Goal: Task Accomplishment & Management: Complete application form

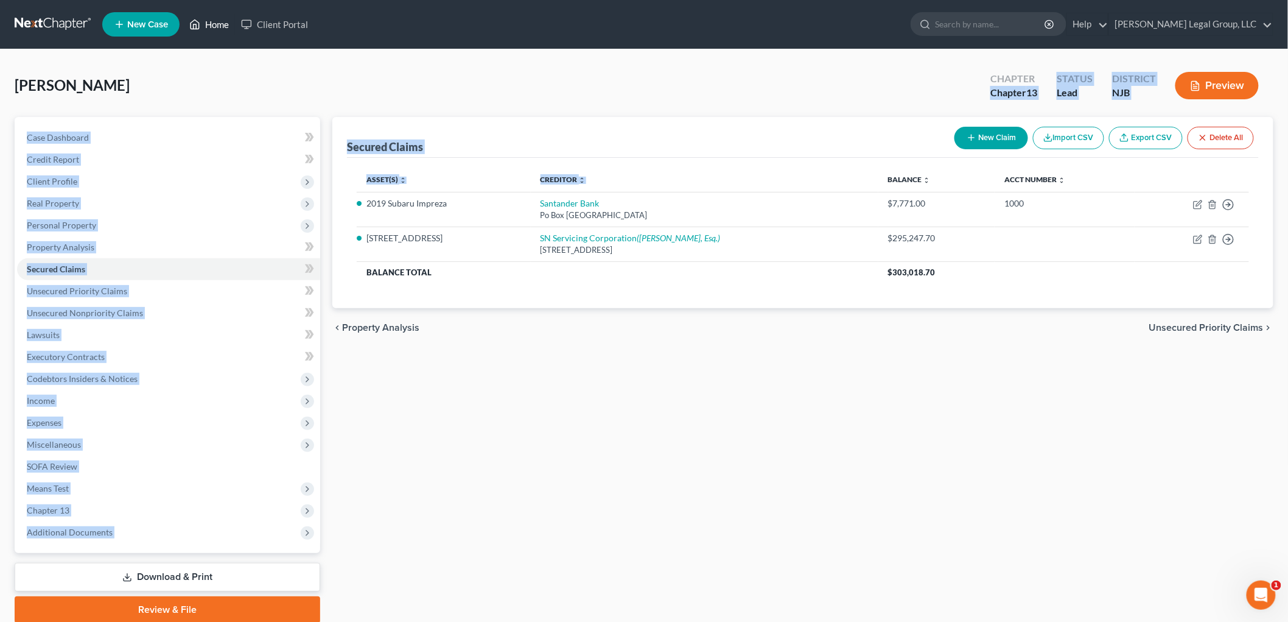
click at [217, 16] on link "Home" at bounding box center [209, 24] width 52 height 22
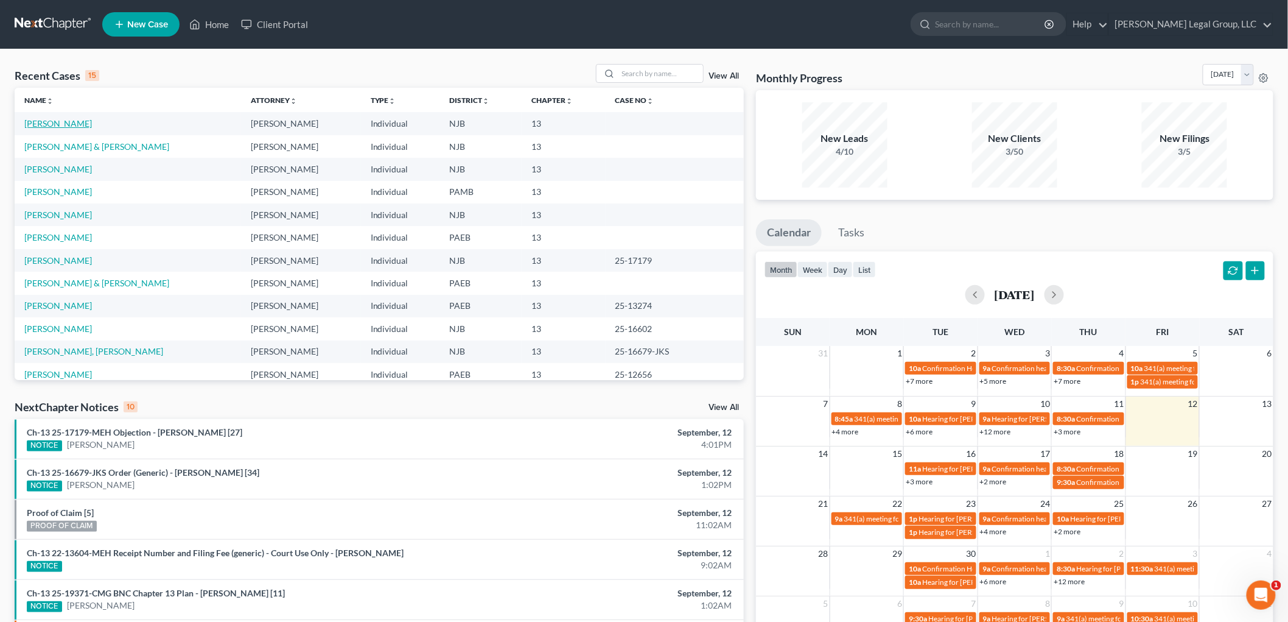
click at [68, 121] on link "[PERSON_NAME]" at bounding box center [58, 123] width 68 height 10
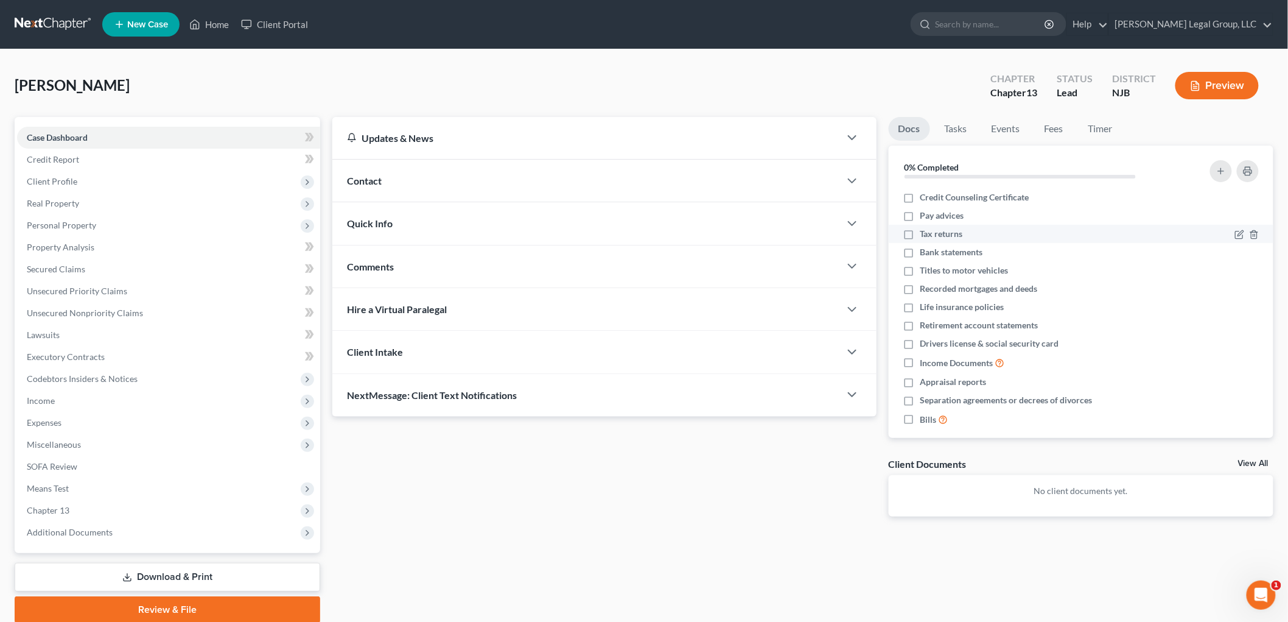
click at [944, 233] on span "Tax returns" at bounding box center [942, 234] width 43 height 12
click at [933, 233] on input "Tax returns" at bounding box center [929, 232] width 8 height 8
checkbox input "true"
click at [1013, 340] on span "Drivers license & social security card" at bounding box center [990, 343] width 139 height 12
click at [933, 340] on input "Drivers license & social security card" at bounding box center [929, 341] width 8 height 8
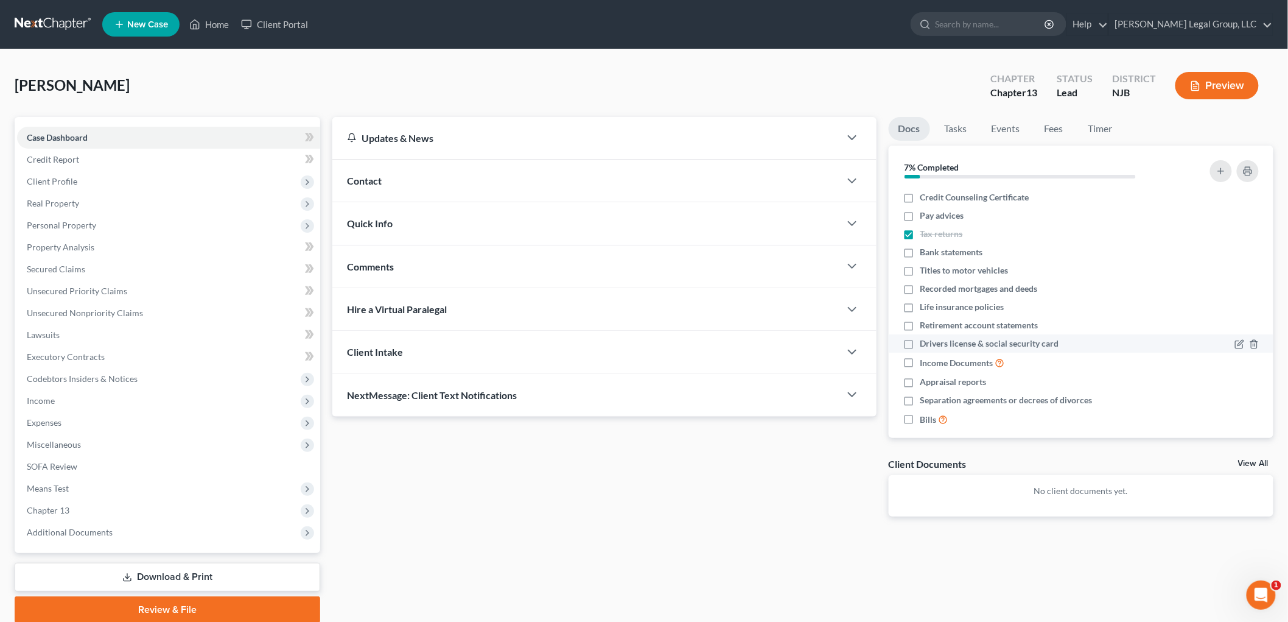
checkbox input "true"
click at [80, 459] on link "SOFA Review" at bounding box center [168, 466] width 303 height 22
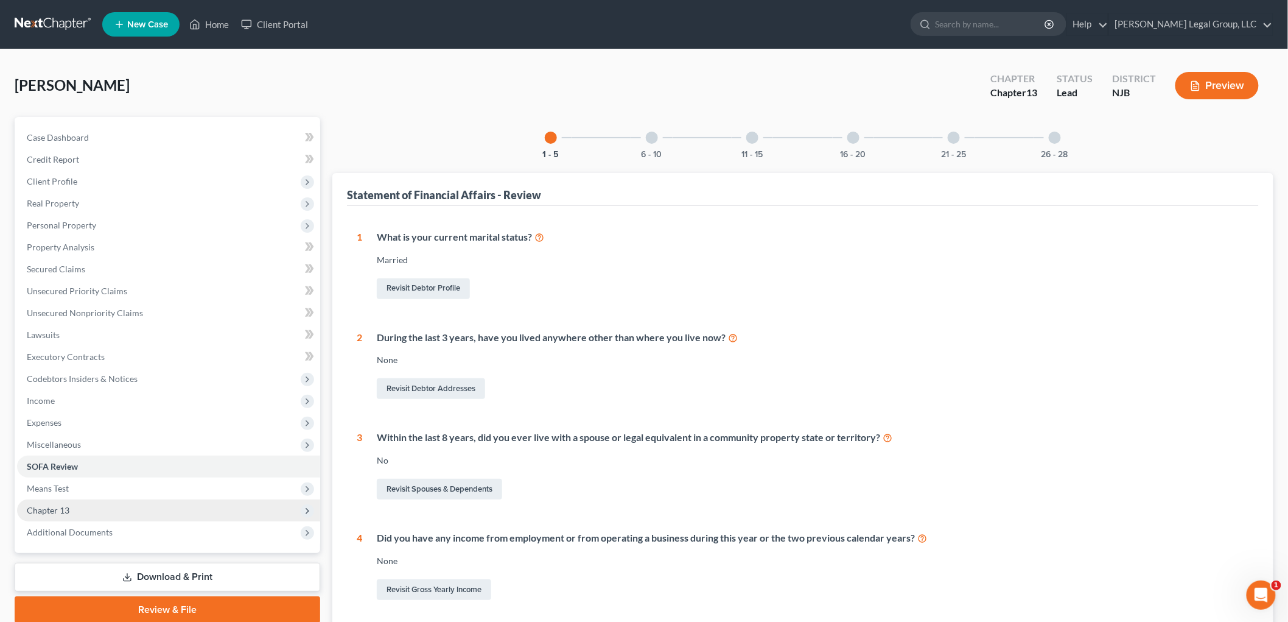
click at [61, 510] on span "Chapter 13" at bounding box center [48, 510] width 43 height 10
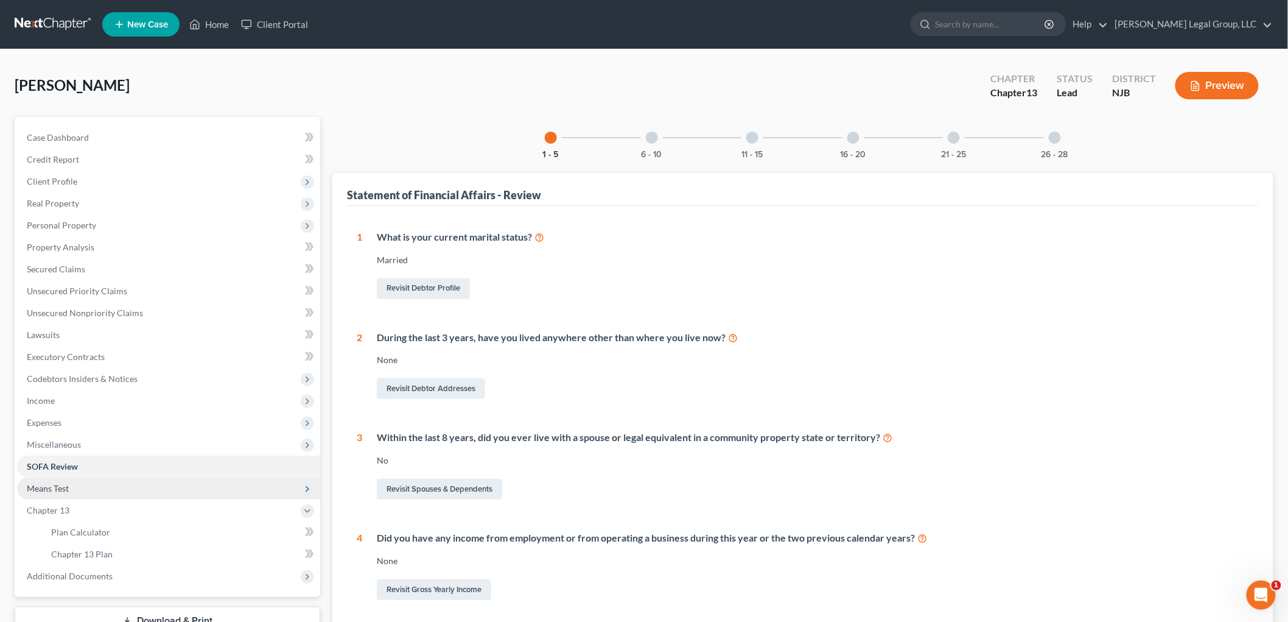
click at [60, 485] on span "Means Test" at bounding box center [48, 488] width 42 height 10
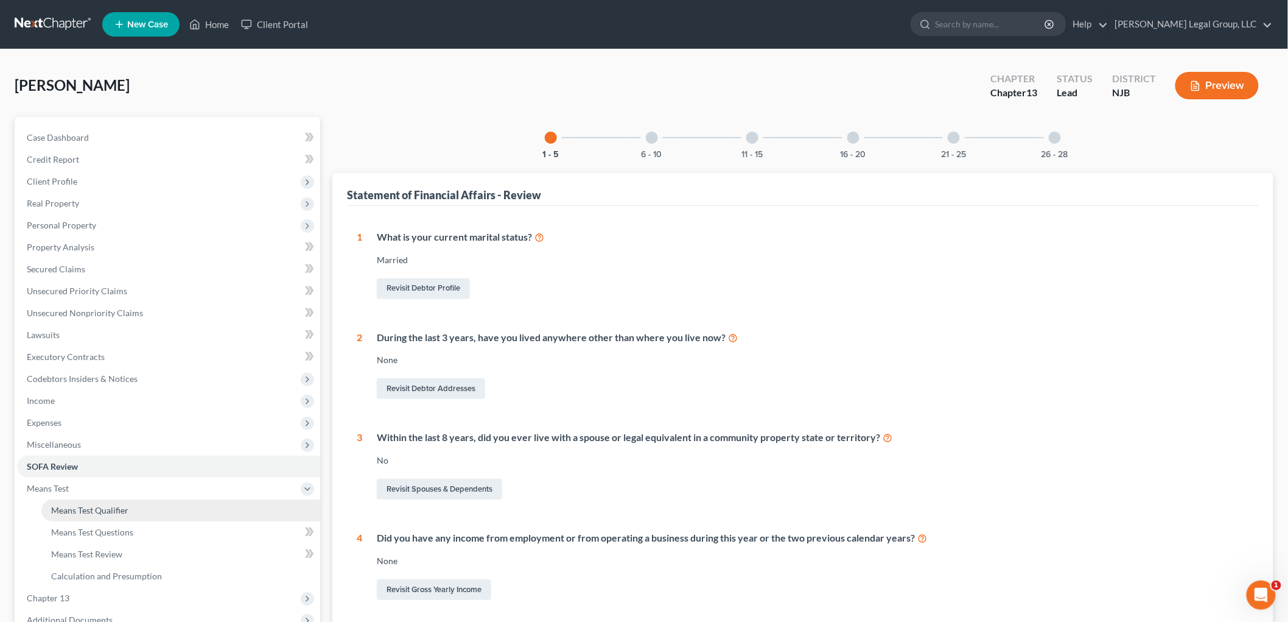
click at [112, 505] on span "Means Test Qualifier" at bounding box center [89, 510] width 77 height 10
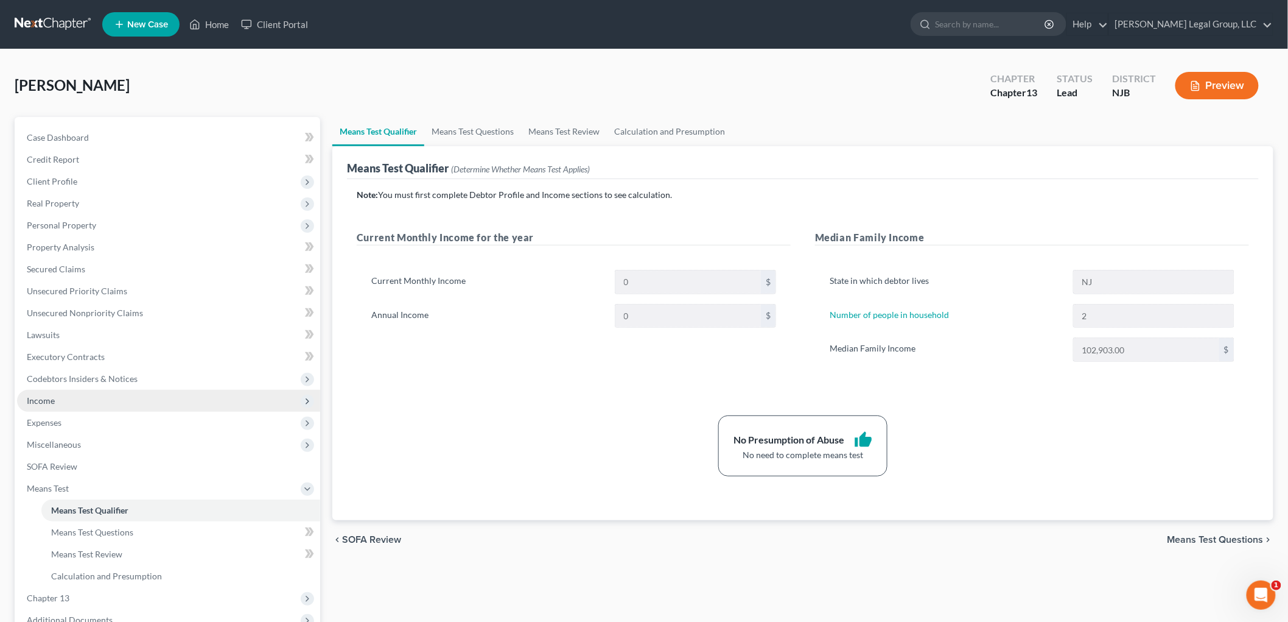
click at [46, 402] on span "Income" at bounding box center [41, 400] width 28 height 10
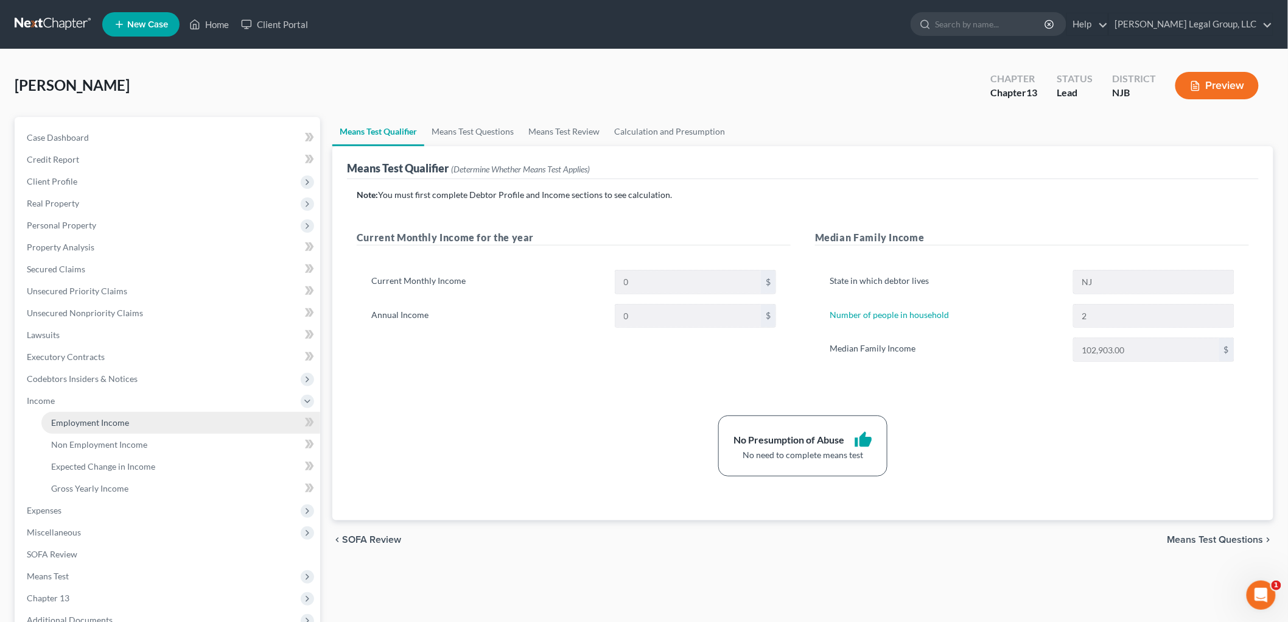
click at [78, 418] on span "Employment Income" at bounding box center [90, 422] width 78 height 10
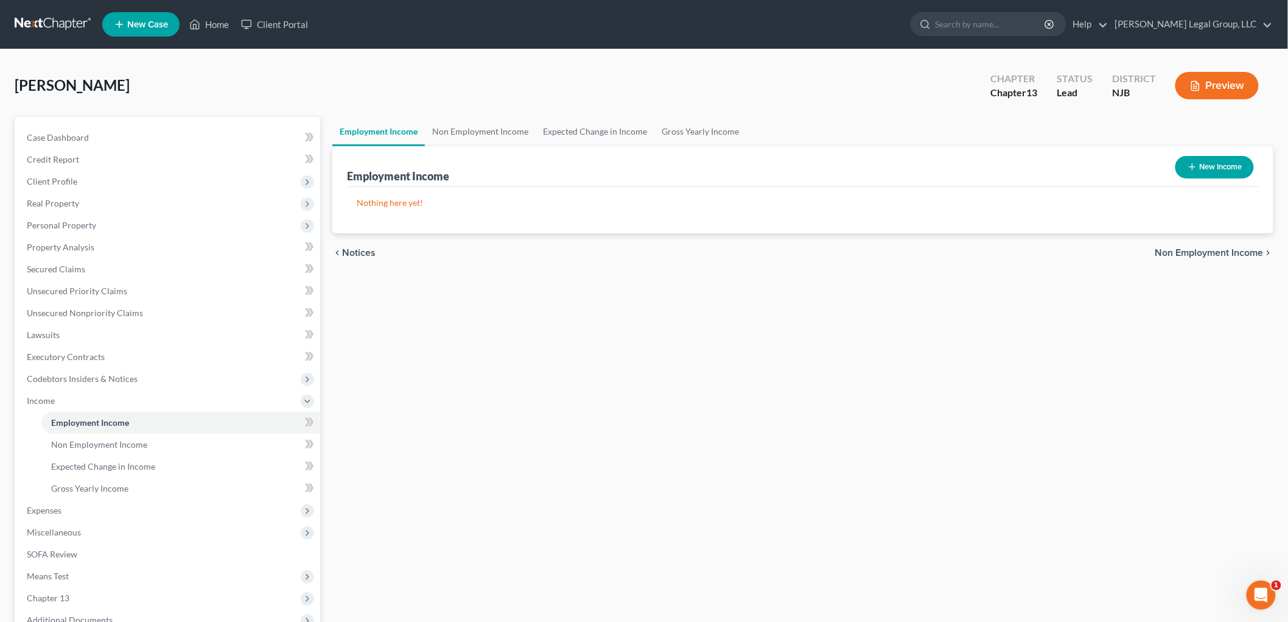
click at [1202, 170] on button "New Income" at bounding box center [1215, 167] width 79 height 23
select select "0"
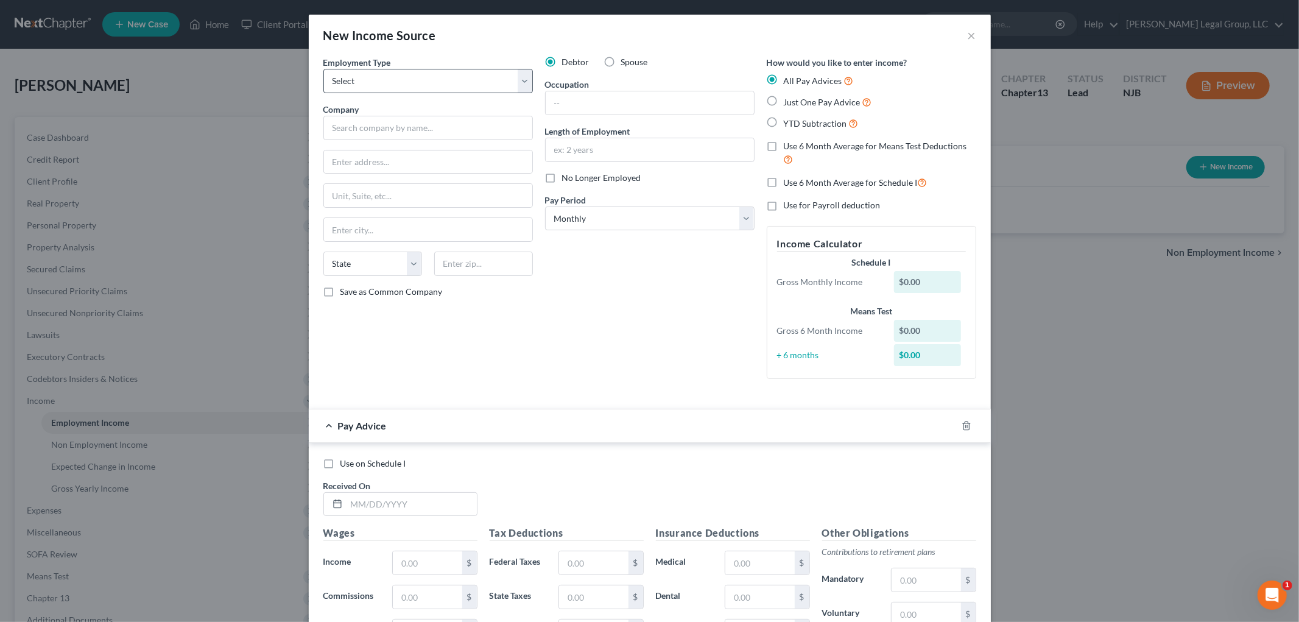
drag, startPoint x: 437, startPoint y: 95, endPoint x: 429, endPoint y: 83, distance: 14.5
click at [437, 95] on div "Employment Type * Select Full or [DEMOGRAPHIC_DATA] Employment Self Employment …" at bounding box center [428, 222] width 222 height 332
drag, startPoint x: 429, startPoint y: 83, endPoint x: 428, endPoint y: 89, distance: 6.8
click at [429, 83] on select "Select Full or [DEMOGRAPHIC_DATA] Employment Self Employment" at bounding box center [427, 81] width 209 height 24
select select "0"
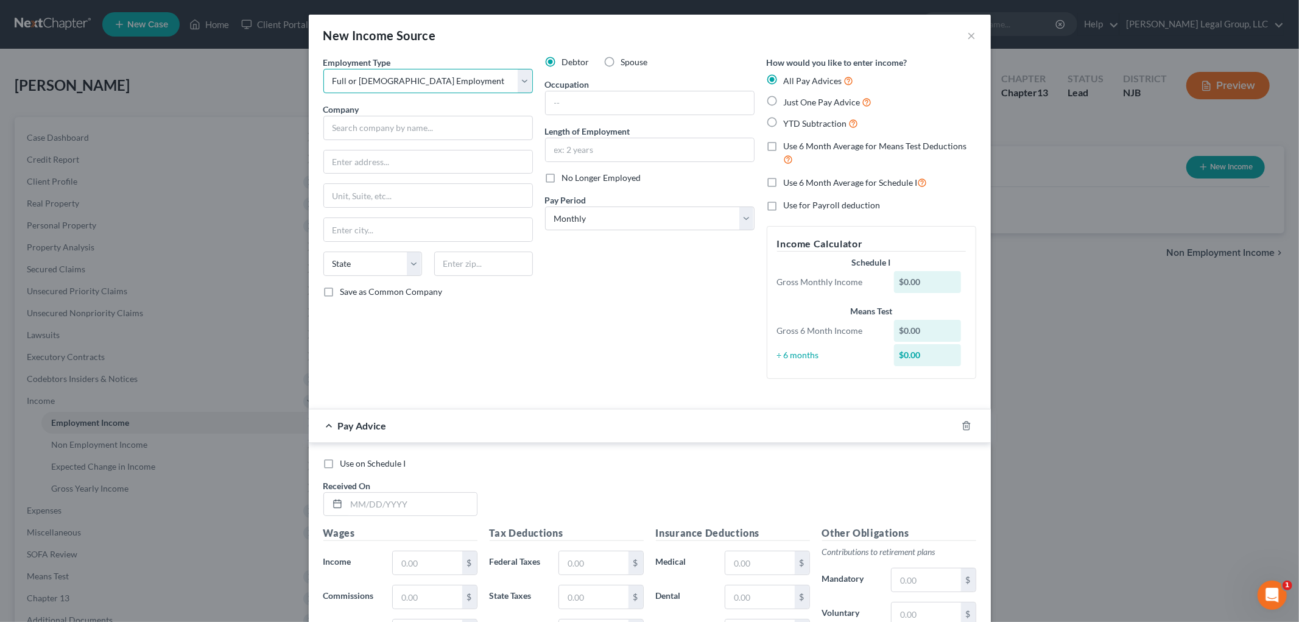
click at [323, 69] on select "Select Full or [DEMOGRAPHIC_DATA] Employment Self Employment" at bounding box center [427, 81] width 209 height 24
click at [436, 126] on input "text" at bounding box center [427, 128] width 209 height 24
type input "Intuit"
click at [601, 101] on input "text" at bounding box center [650, 102] width 208 height 23
type input "tax preparer"
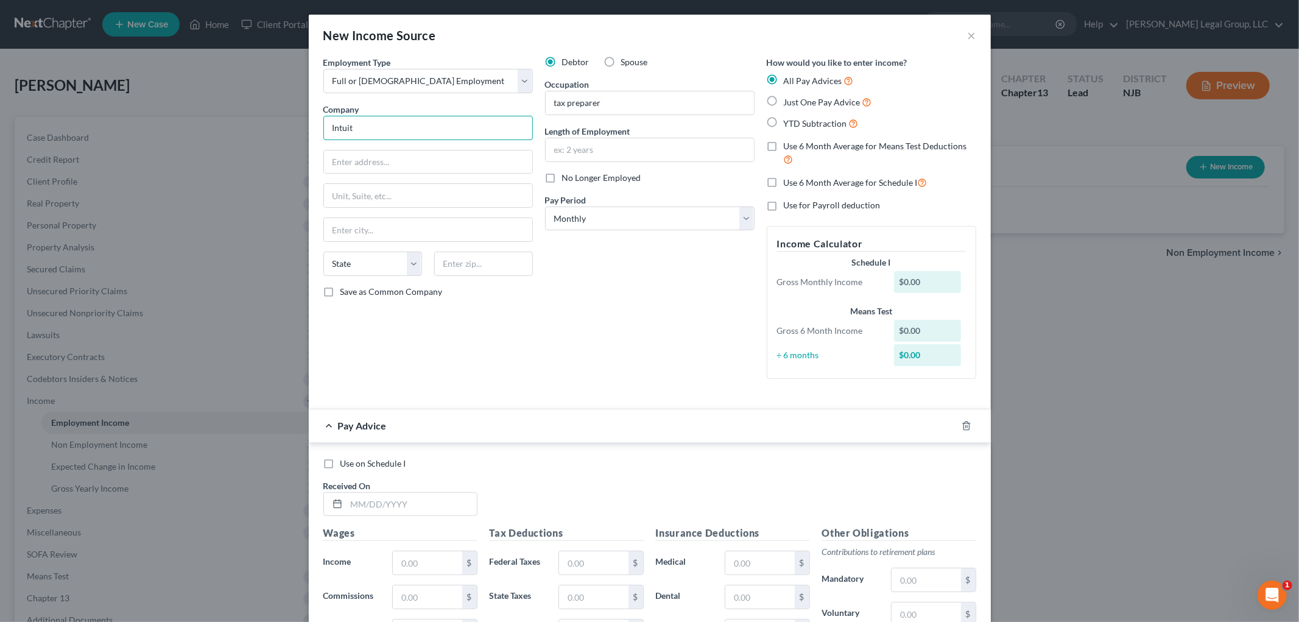
click at [416, 131] on input "Intuit" at bounding box center [427, 128] width 209 height 24
type input "Intuit (seasonal)"
click at [405, 506] on input "text" at bounding box center [411, 504] width 130 height 23
type input "[DATE]"
type input "1,347.83"
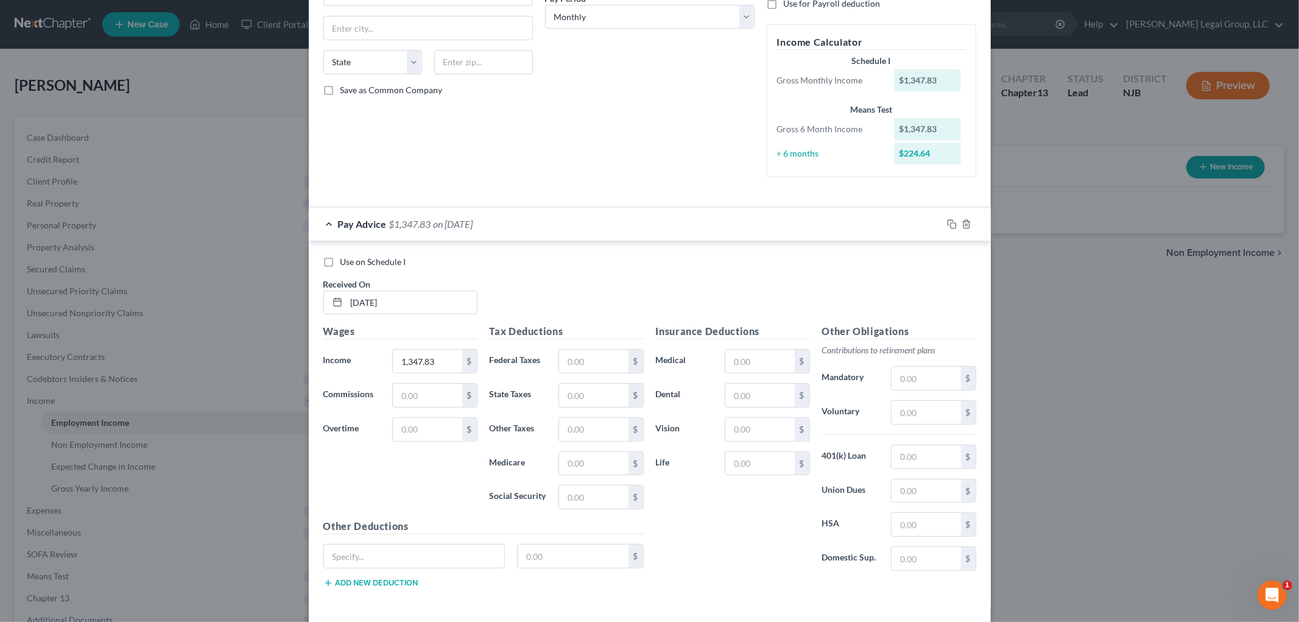
scroll to position [203, 0]
click at [601, 371] on input "text" at bounding box center [593, 359] width 69 height 23
type input "57.11"
type input "84.18"
type input "19.68"
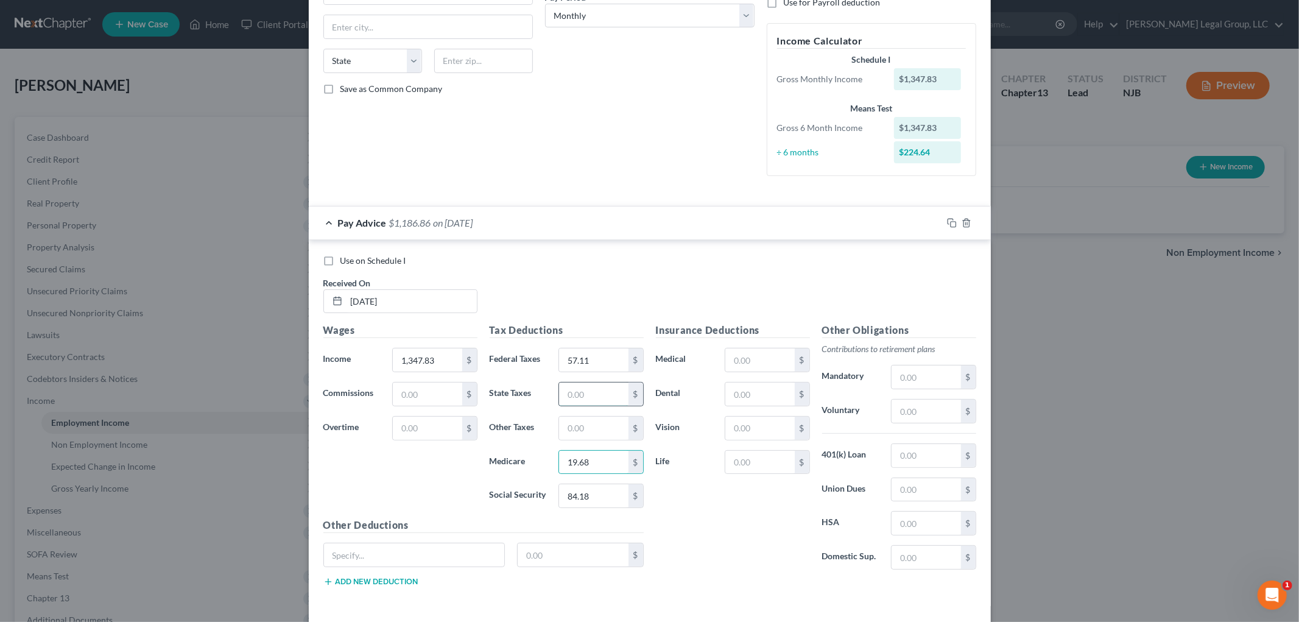
click at [606, 388] on input "text" at bounding box center [593, 393] width 69 height 23
type input "20.85"
click at [587, 435] on input "text" at bounding box center [593, 427] width 69 height 23
type input "13.38"
click at [916, 412] on input "text" at bounding box center [925, 410] width 69 height 23
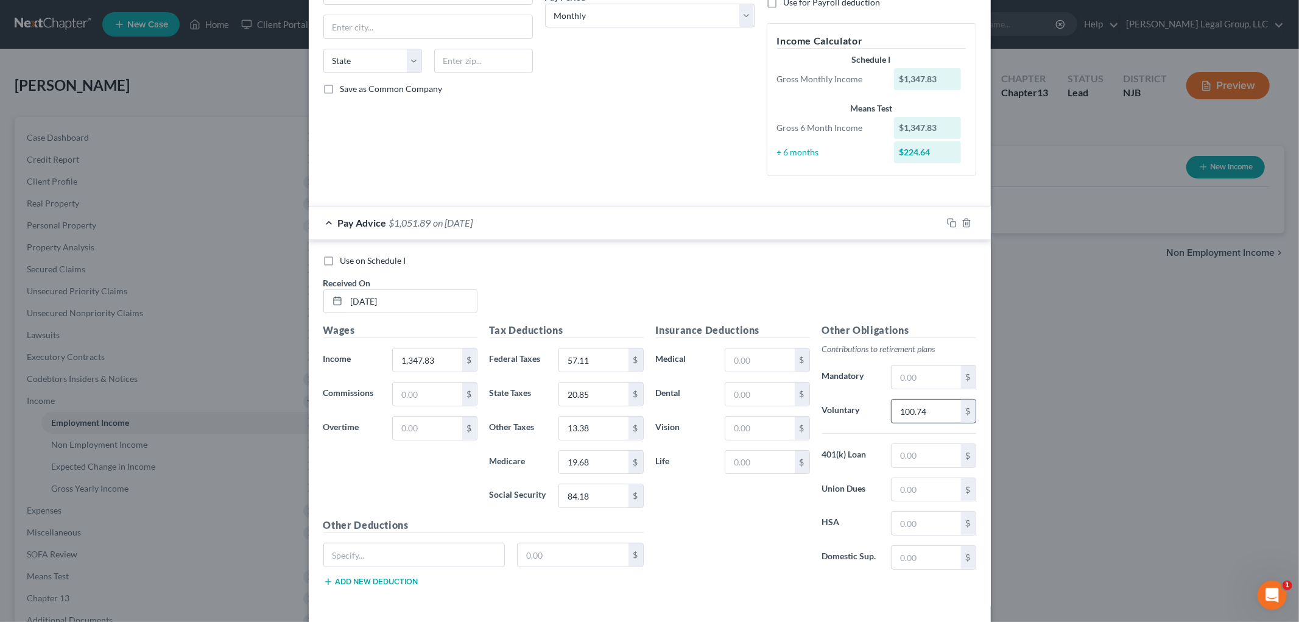
type input "100.74"
click at [424, 555] on input "text" at bounding box center [414, 554] width 181 height 23
type input "Spotlight GC"
type input "10"
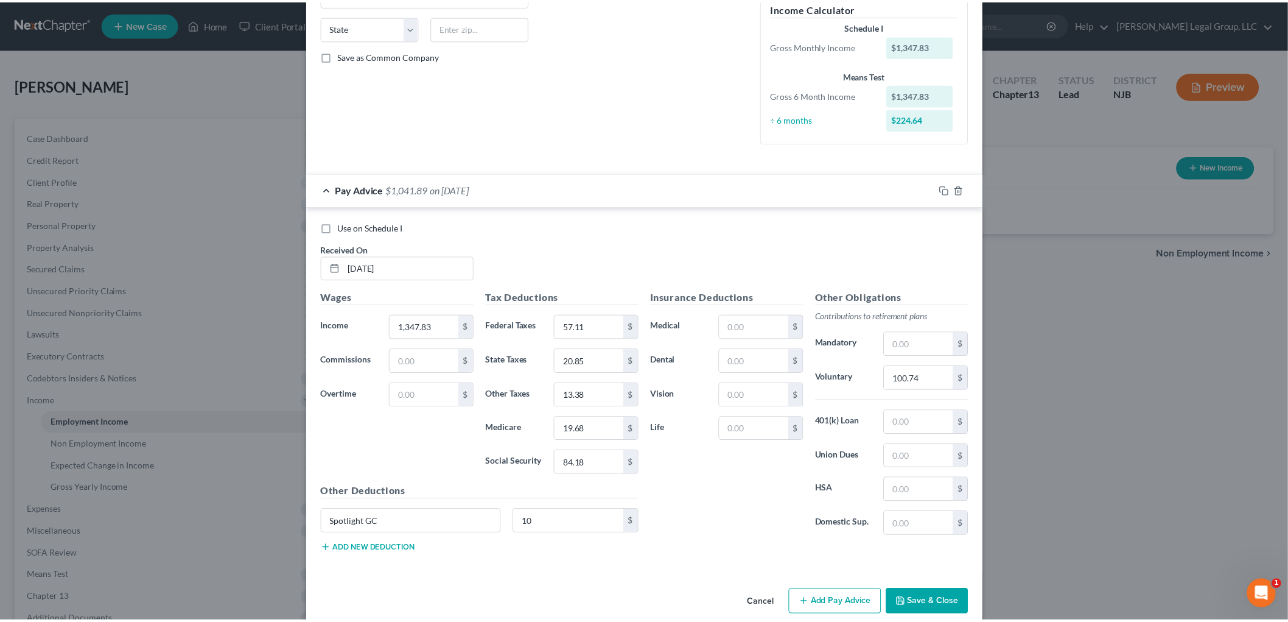
scroll to position [254, 0]
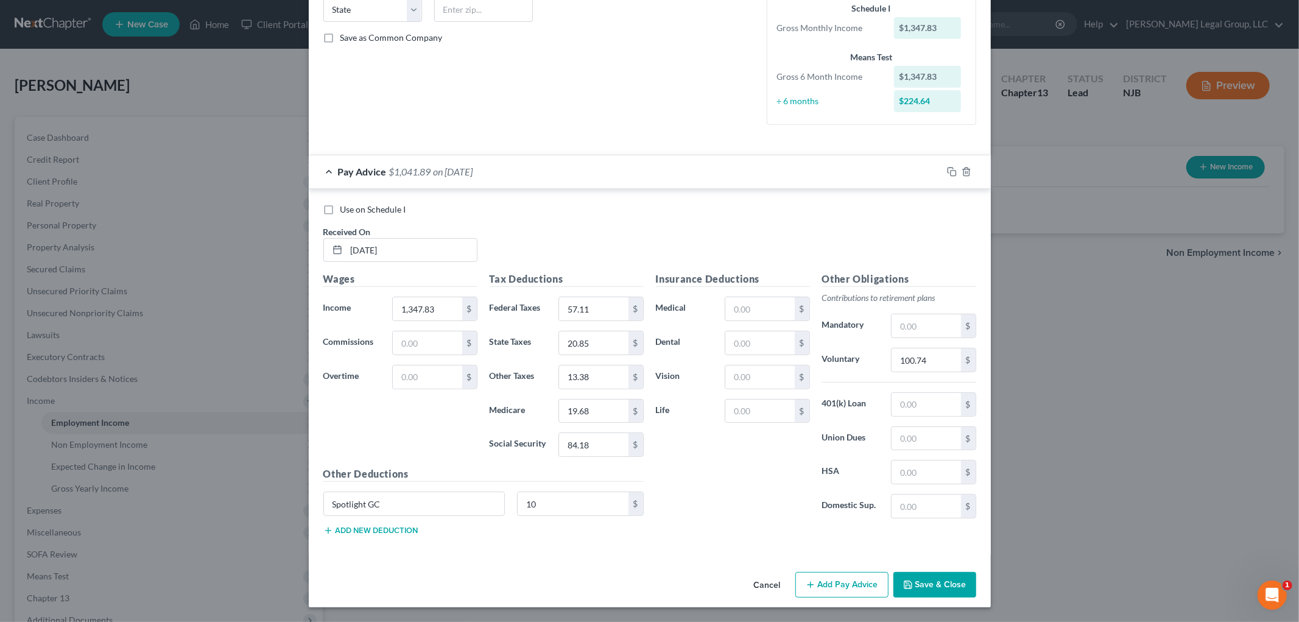
click at [944, 588] on button "Save & Close" at bounding box center [934, 585] width 83 height 26
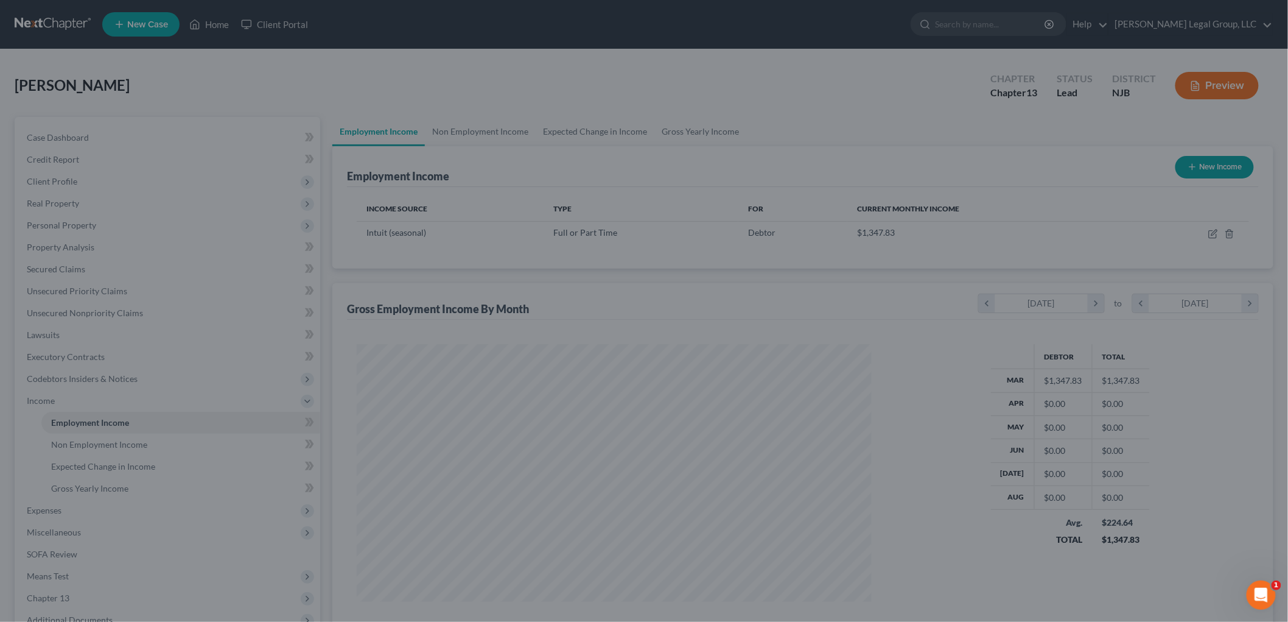
scroll to position [608563, 608283]
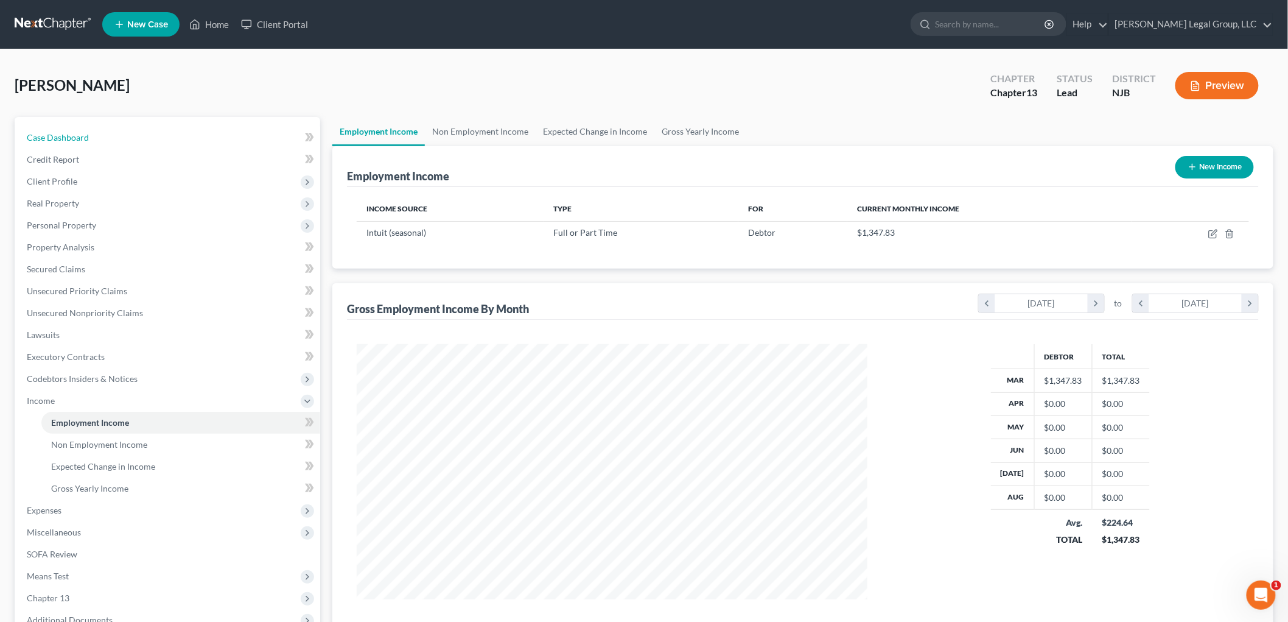
click at [96, 134] on link "Case Dashboard" at bounding box center [168, 138] width 303 height 22
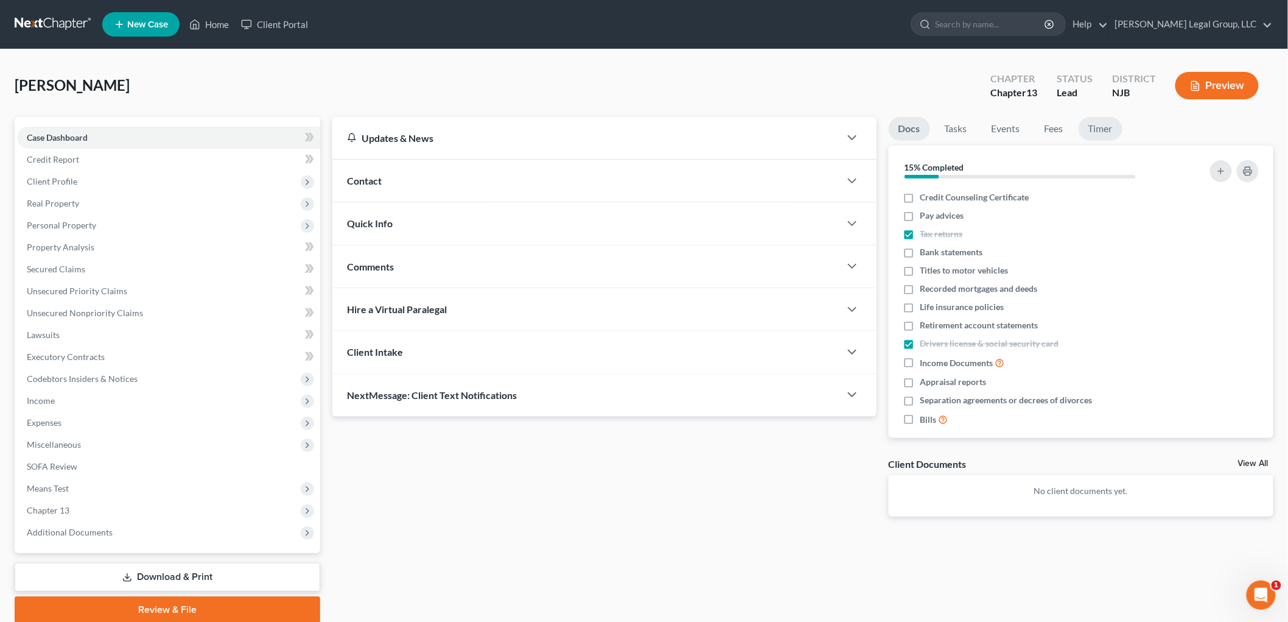
click at [1104, 129] on link "Timer" at bounding box center [1101, 129] width 44 height 24
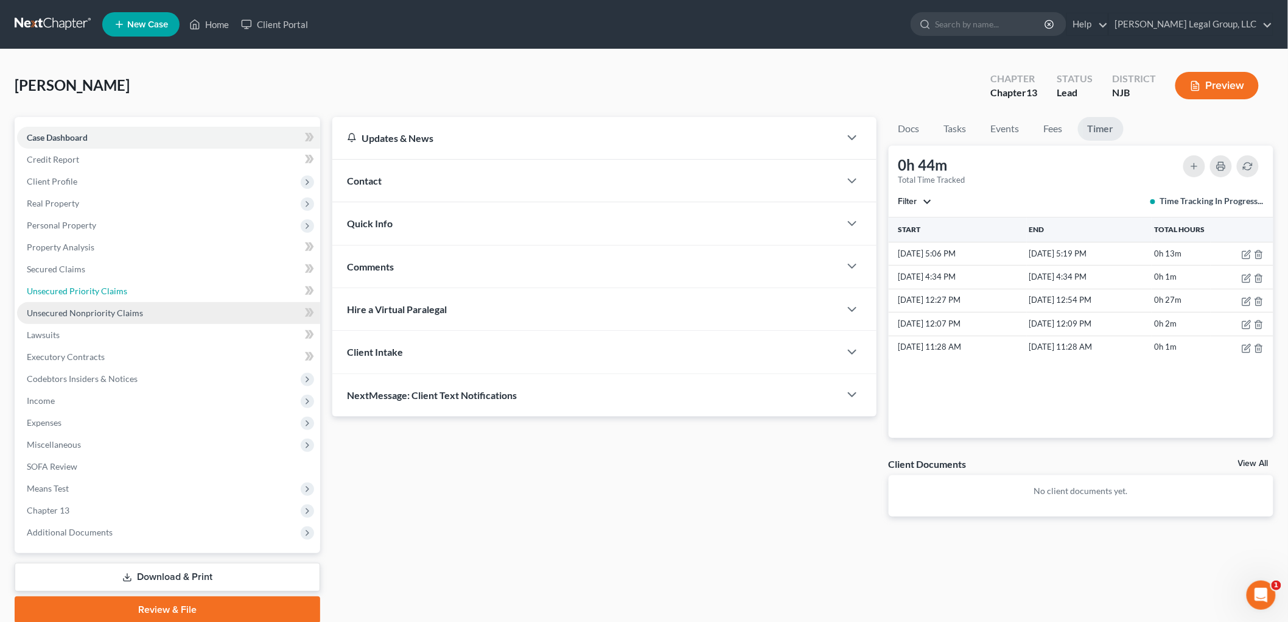
click at [82, 296] on link "Unsecured Priority Claims" at bounding box center [168, 291] width 303 height 22
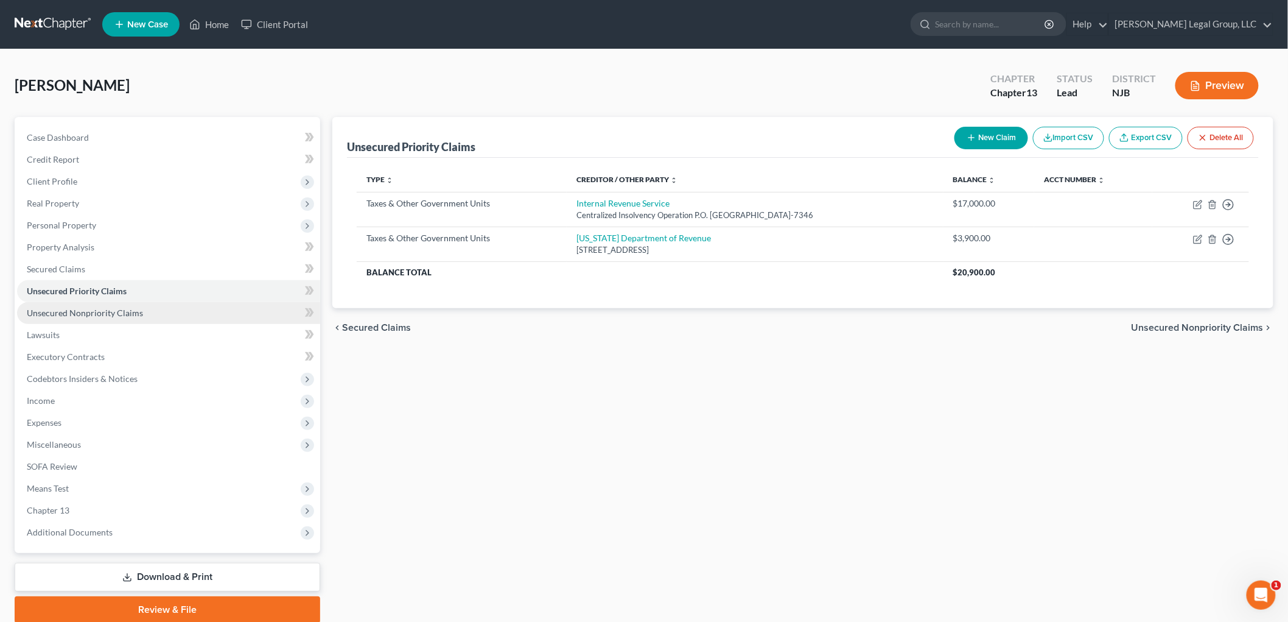
click at [100, 309] on span "Unsecured Nonpriority Claims" at bounding box center [85, 312] width 116 height 10
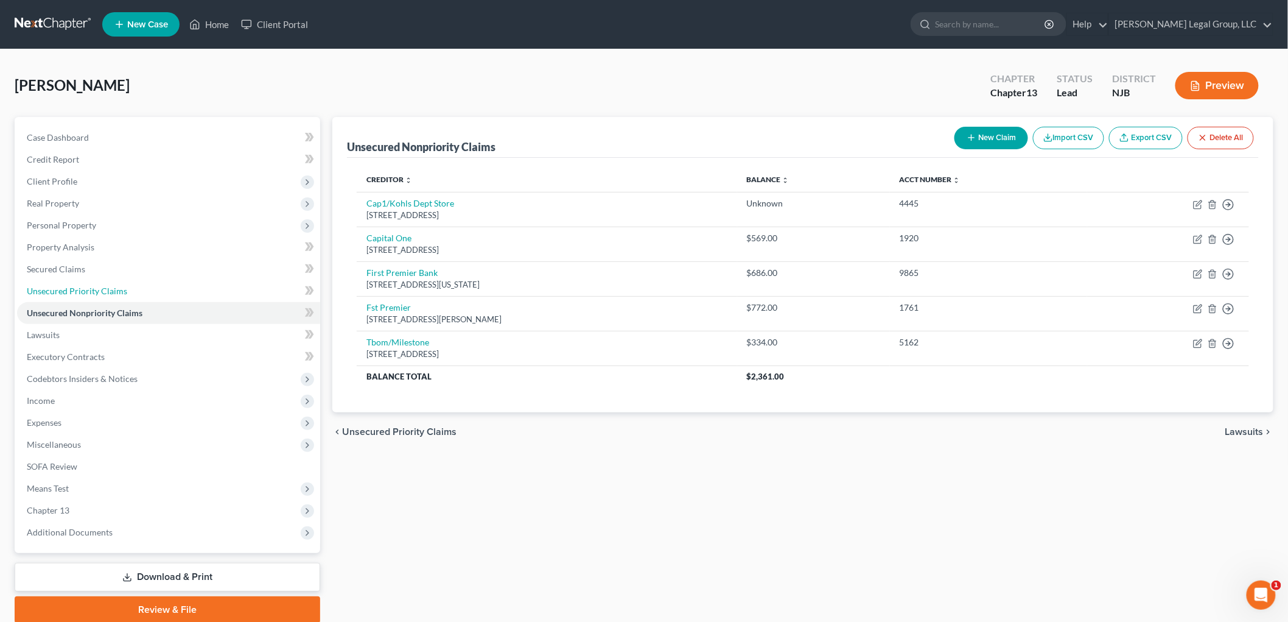
drag, startPoint x: 60, startPoint y: 293, endPoint x: 300, endPoint y: 314, distance: 241.4
click at [59, 293] on span "Unsecured Priority Claims" at bounding box center [77, 291] width 100 height 10
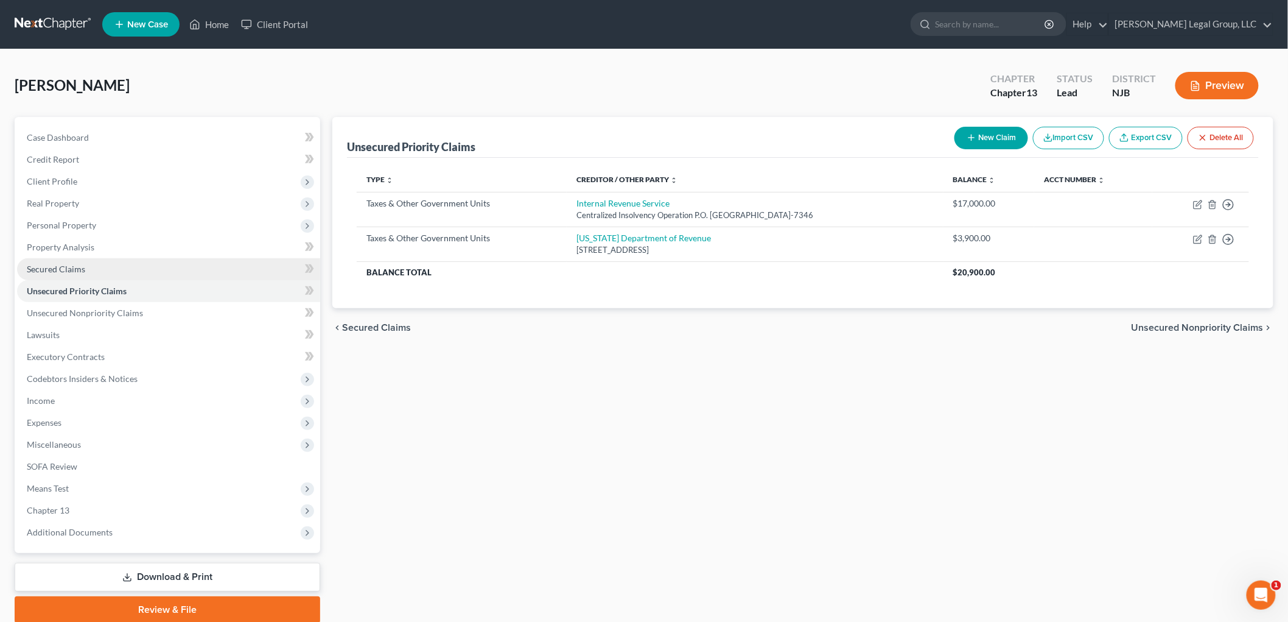
click at [63, 264] on span "Secured Claims" at bounding box center [56, 269] width 58 height 10
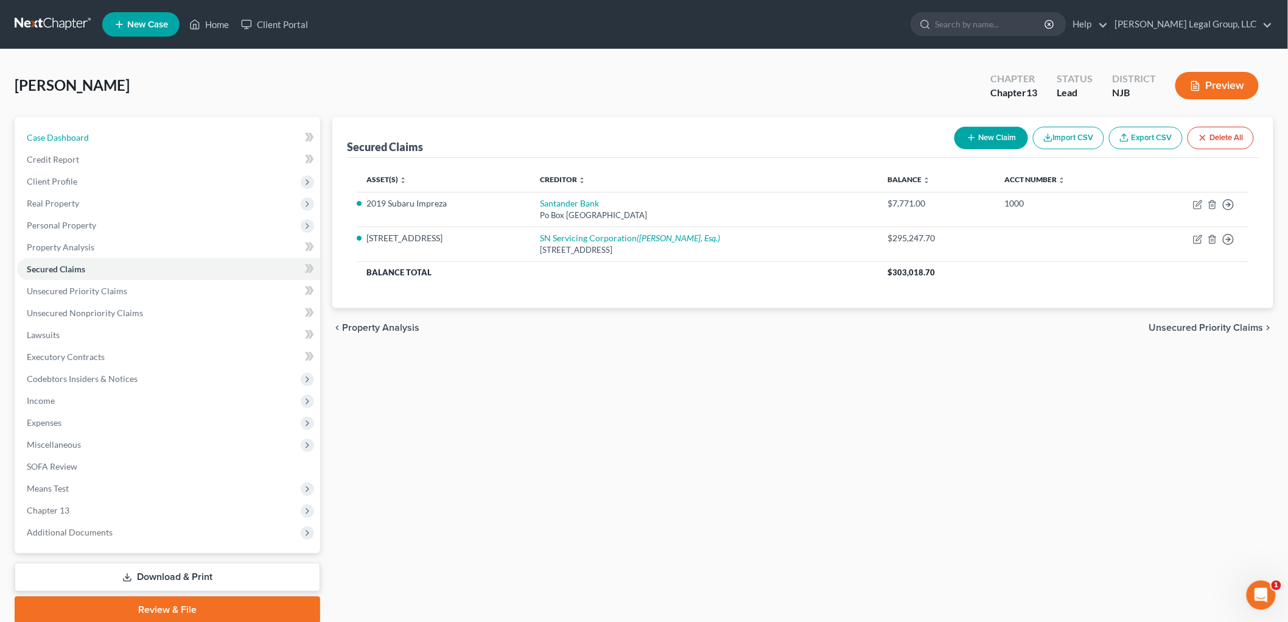
drag, startPoint x: 143, startPoint y: 137, endPoint x: 692, endPoint y: 303, distance: 573.0
click at [143, 137] on link "Case Dashboard" at bounding box center [168, 138] width 303 height 22
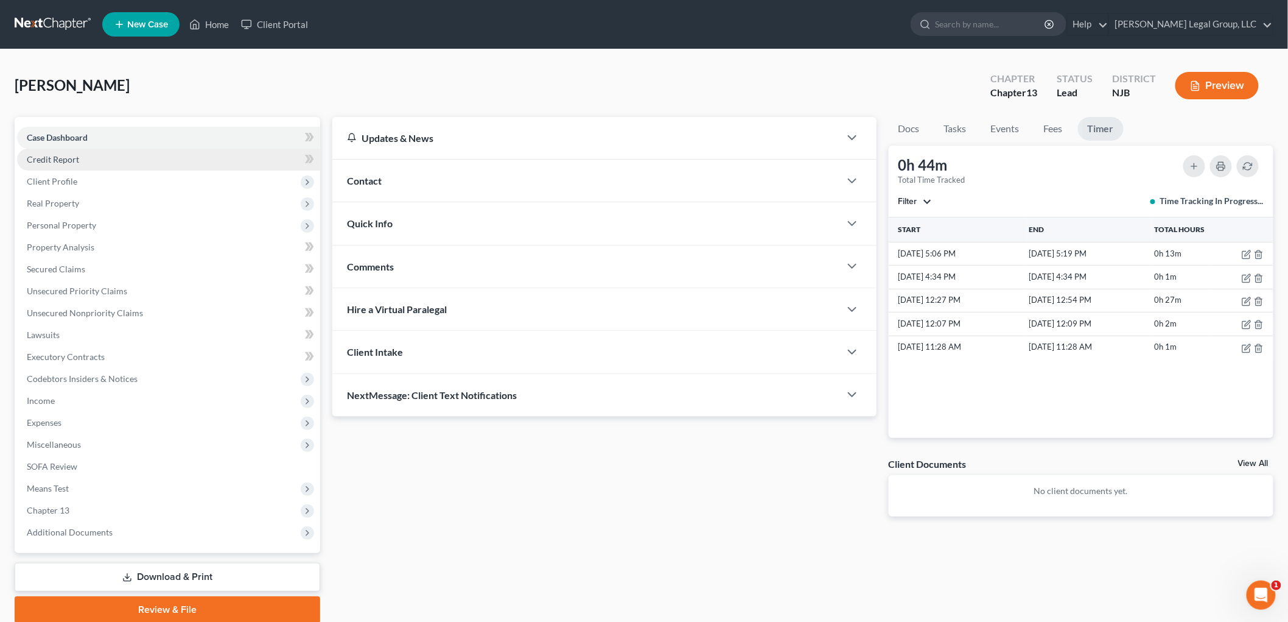
click at [72, 161] on span "Credit Report" at bounding box center [53, 159] width 52 height 10
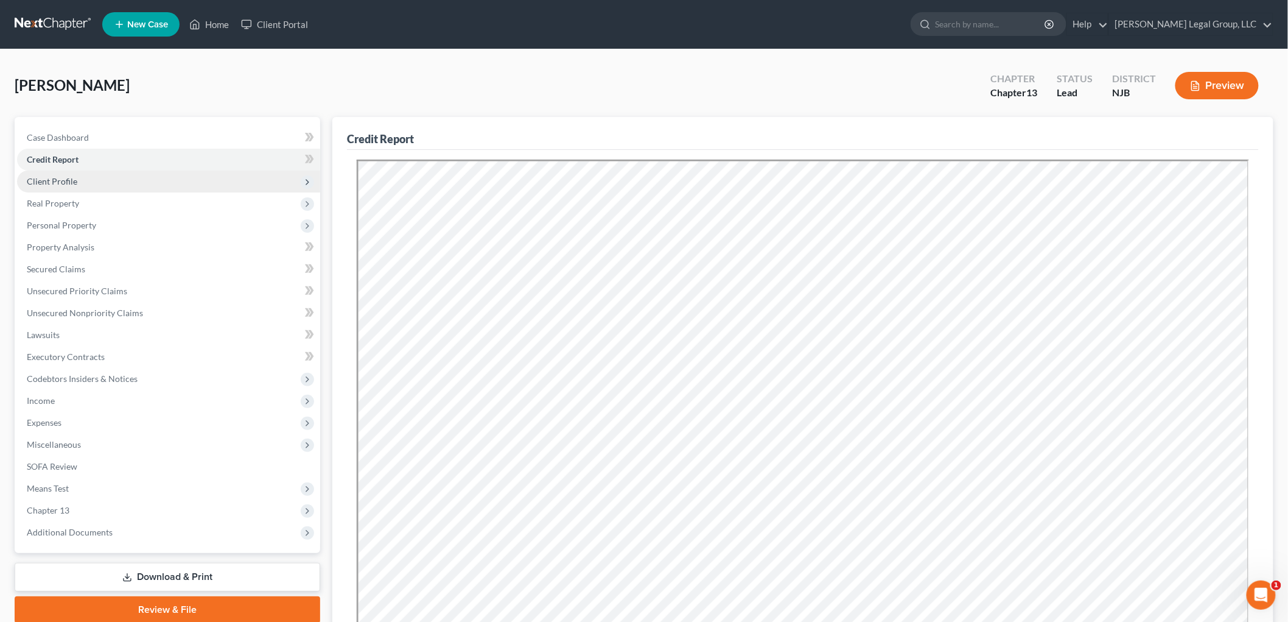
click at [71, 187] on span "Client Profile" at bounding box center [168, 181] width 303 height 22
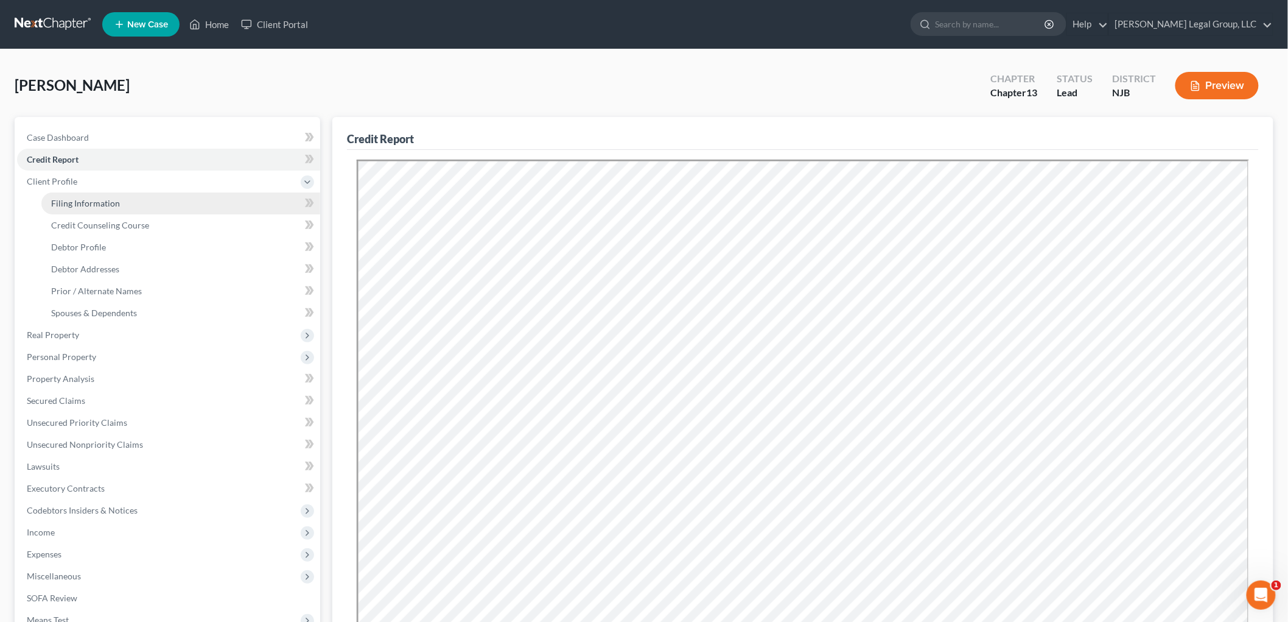
click at [94, 206] on span "Filing Information" at bounding box center [85, 203] width 69 height 10
select select "1"
select select "0"
select select "3"
select select "51"
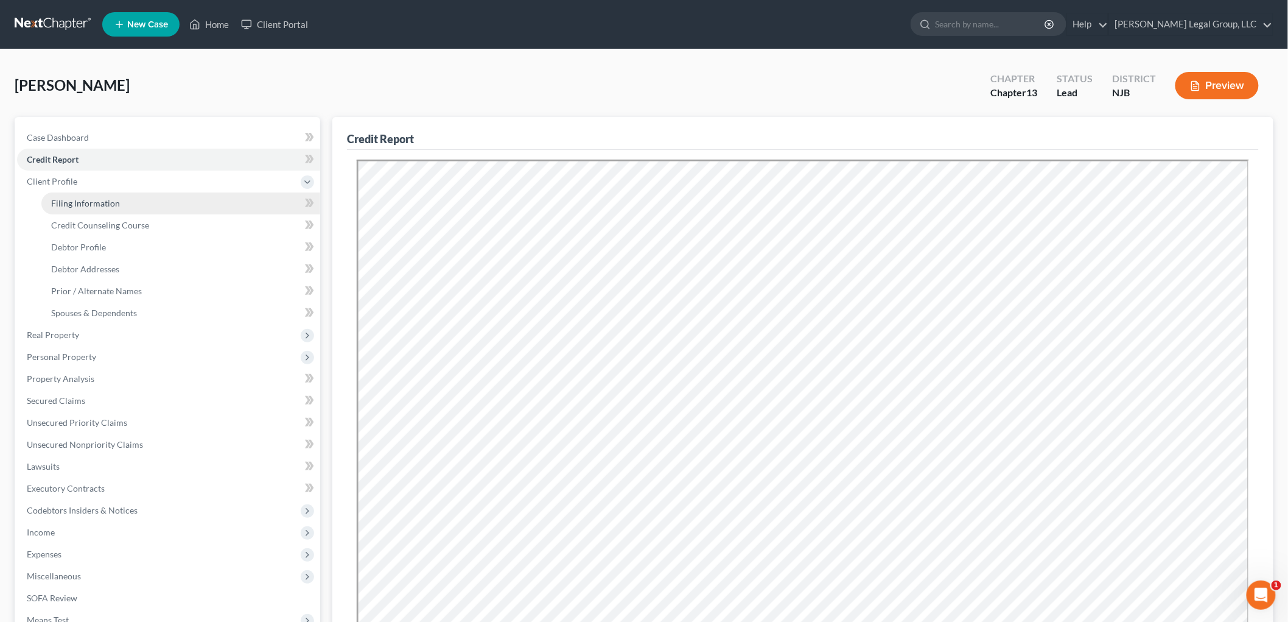
select select "1"
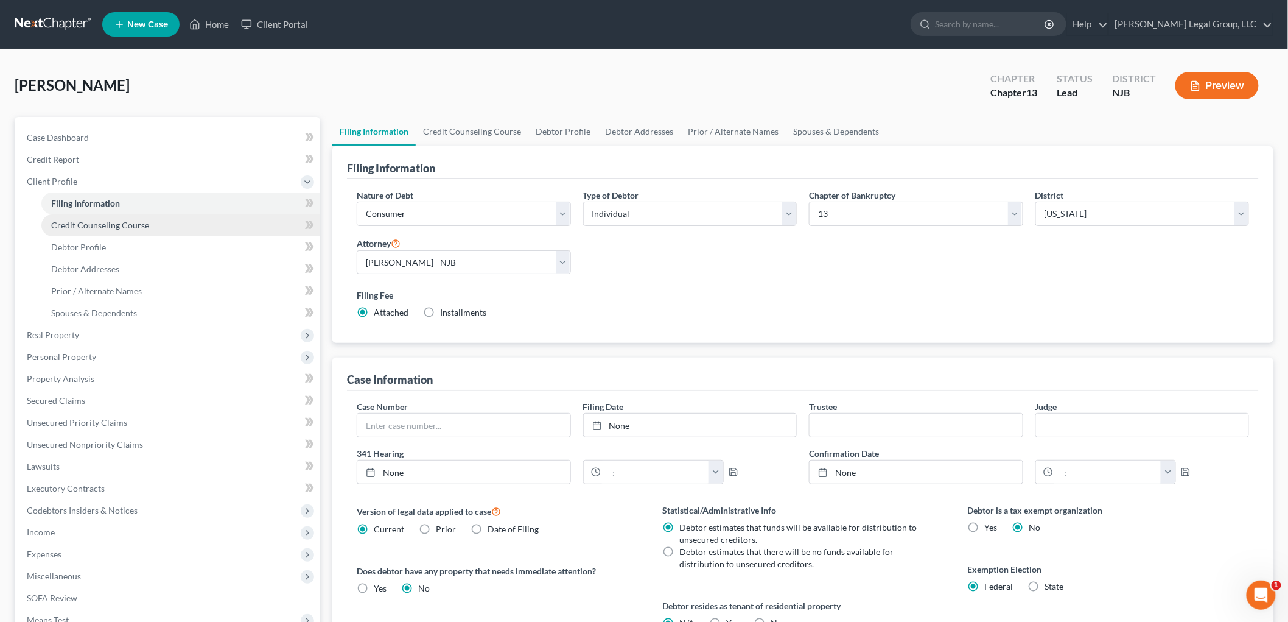
click at [103, 222] on span "Credit Counseling Course" at bounding box center [100, 225] width 98 height 10
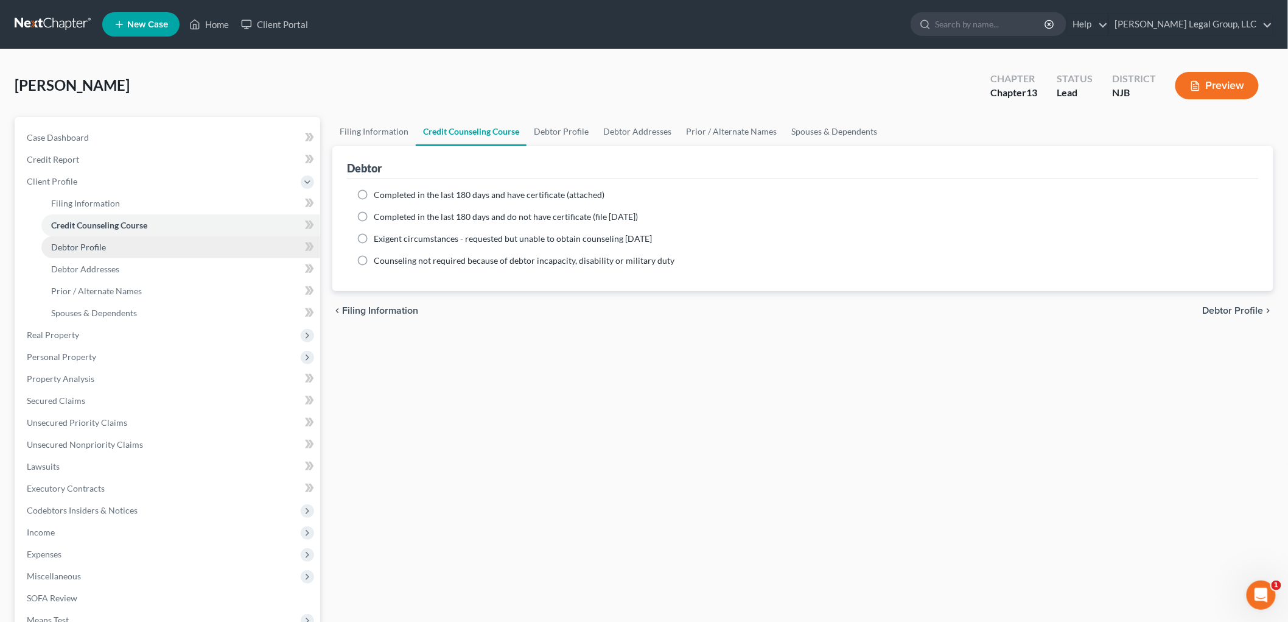
click at [90, 246] on span "Debtor Profile" at bounding box center [78, 247] width 55 height 10
select select "1"
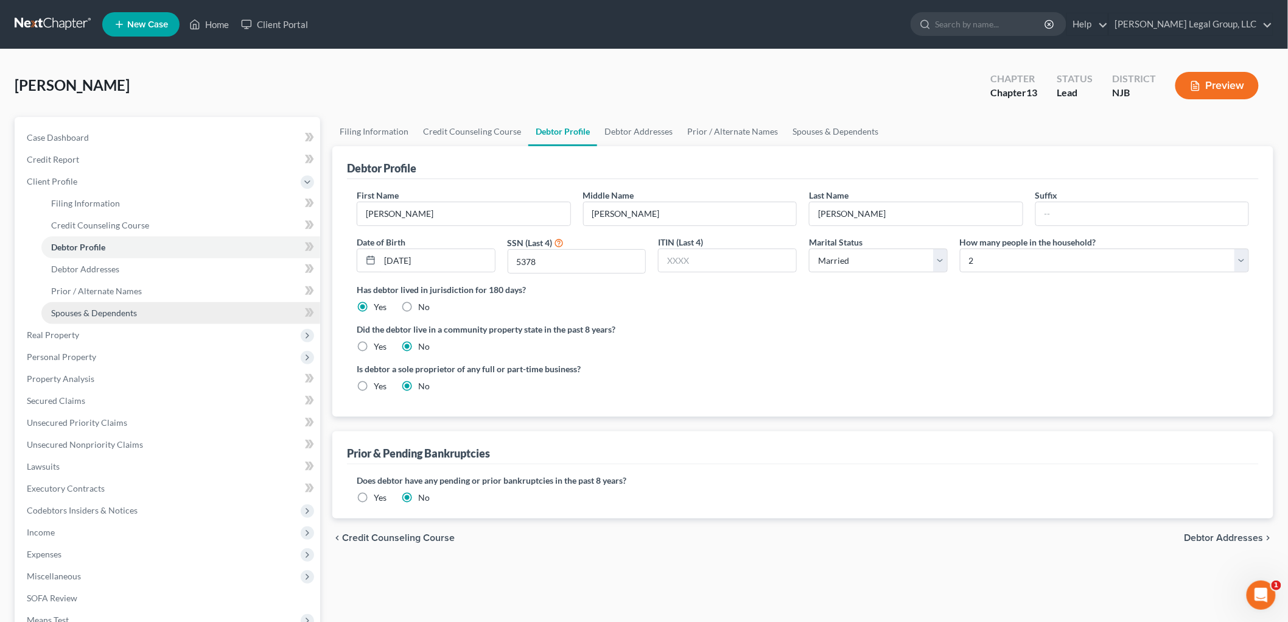
click at [108, 307] on span "Spouses & Dependents" at bounding box center [94, 312] width 86 height 10
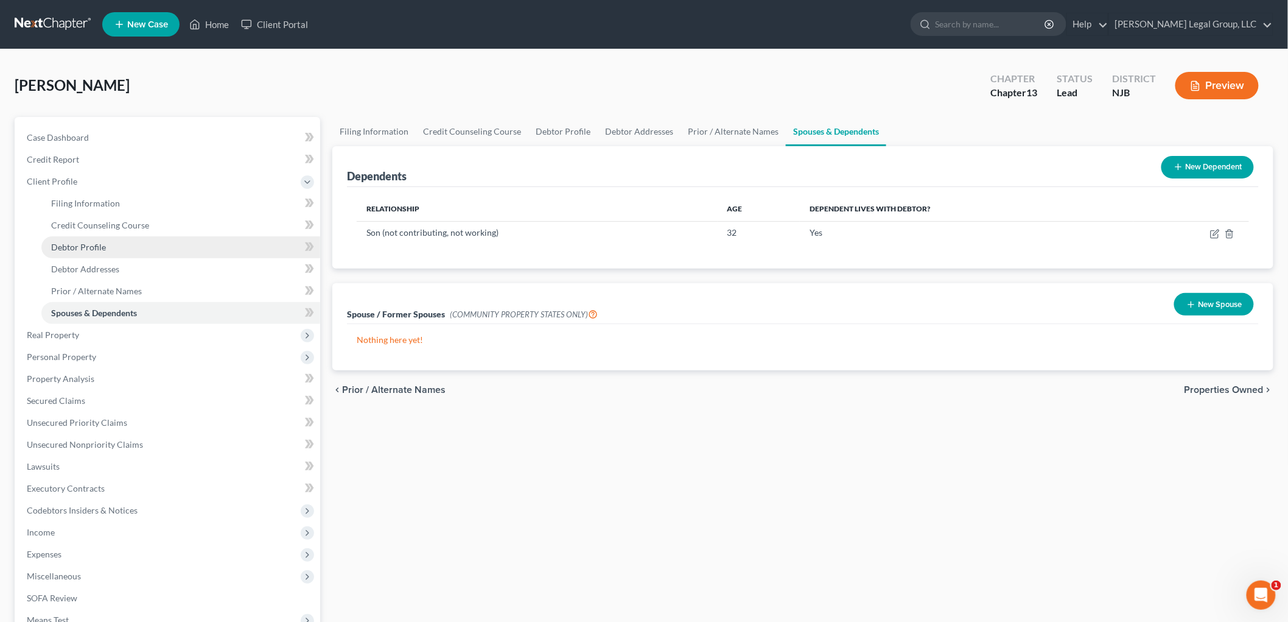
click at [105, 252] on link "Debtor Profile" at bounding box center [180, 247] width 279 height 22
select select "1"
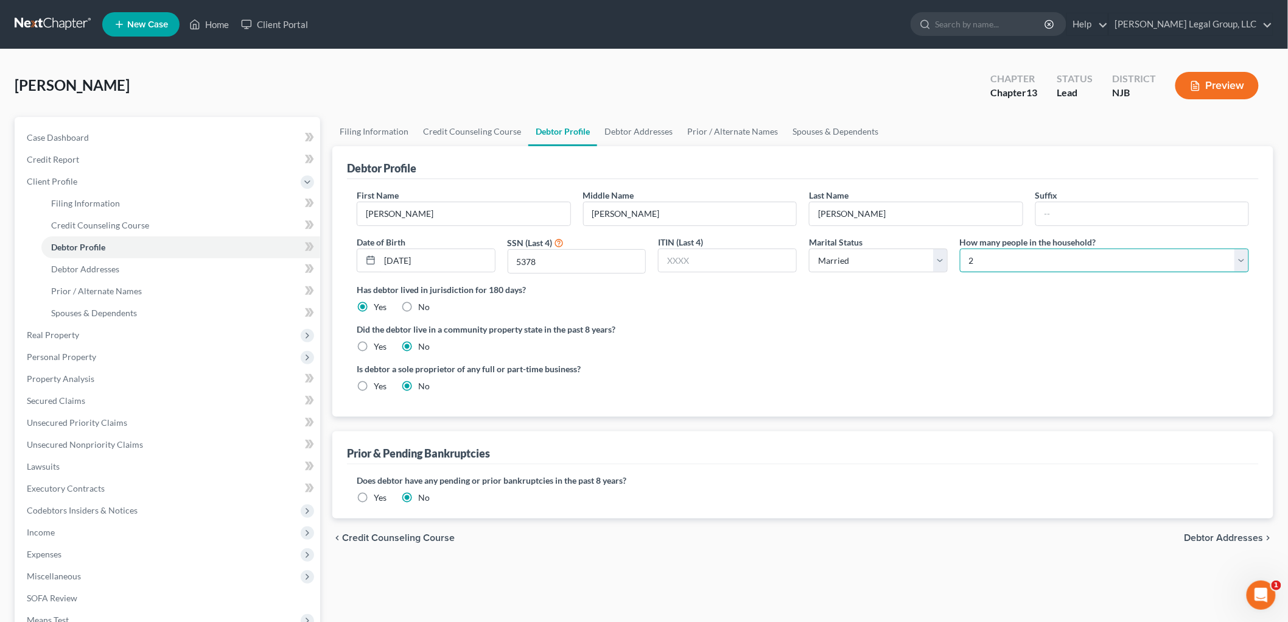
drag, startPoint x: 961, startPoint y: 262, endPoint x: 979, endPoint y: 271, distance: 20.4
click at [963, 262] on select "Select 1 2 3 4 5 6 7 8 9 10 11 12 13 14 15 16 17 18 19 20" at bounding box center [1104, 260] width 289 height 24
select select "2"
click at [960, 248] on select "Select 1 2 3 4 5 6 7 8 9 10 11 12 13 14 15 16 17 18 19 20" at bounding box center [1104, 260] width 289 height 24
click at [128, 258] on link "Debtor Addresses" at bounding box center [180, 269] width 279 height 22
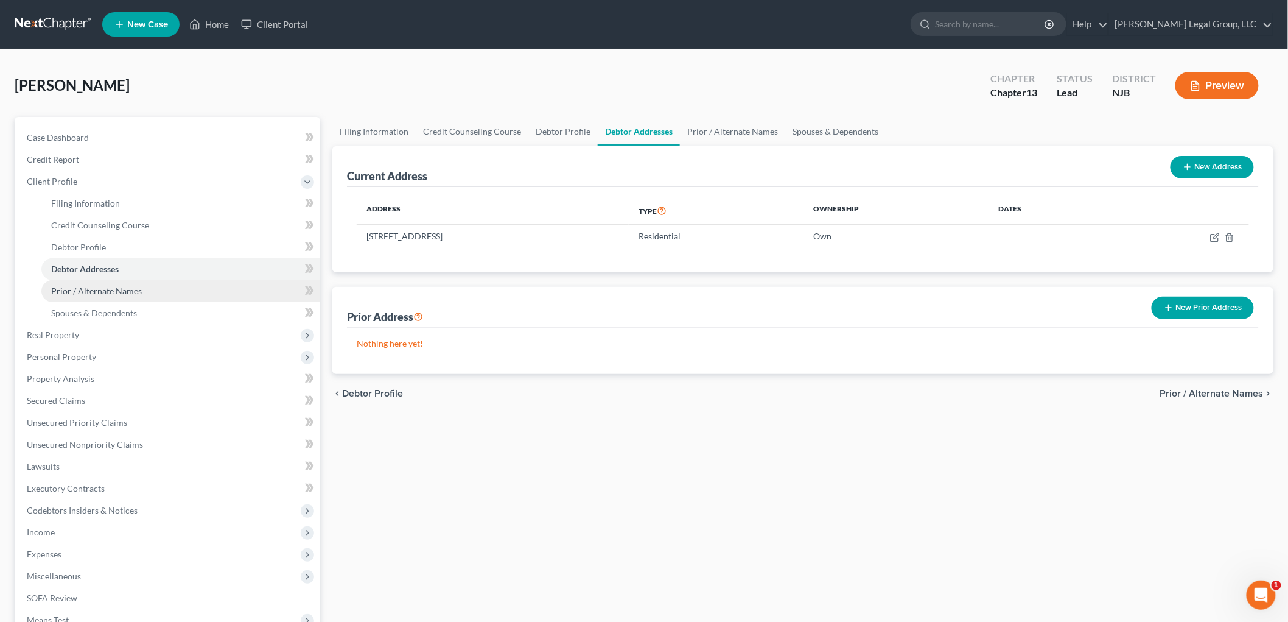
click at [135, 287] on span "Prior / Alternate Names" at bounding box center [96, 291] width 91 height 10
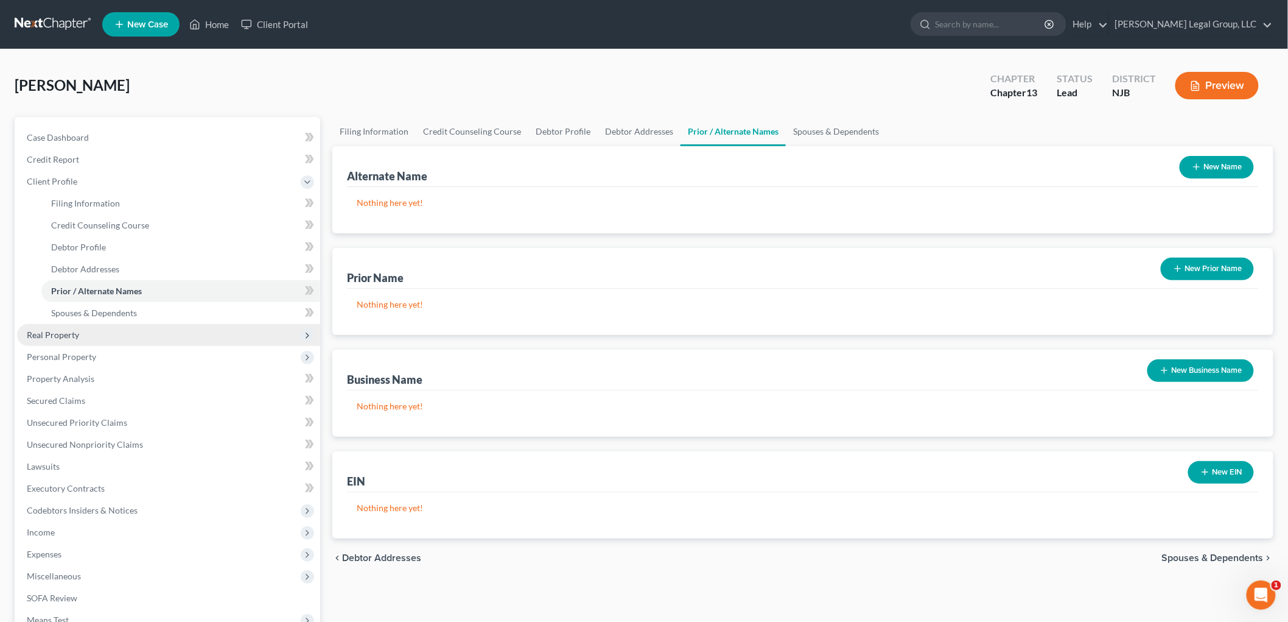
click at [65, 335] on span "Real Property" at bounding box center [53, 334] width 52 height 10
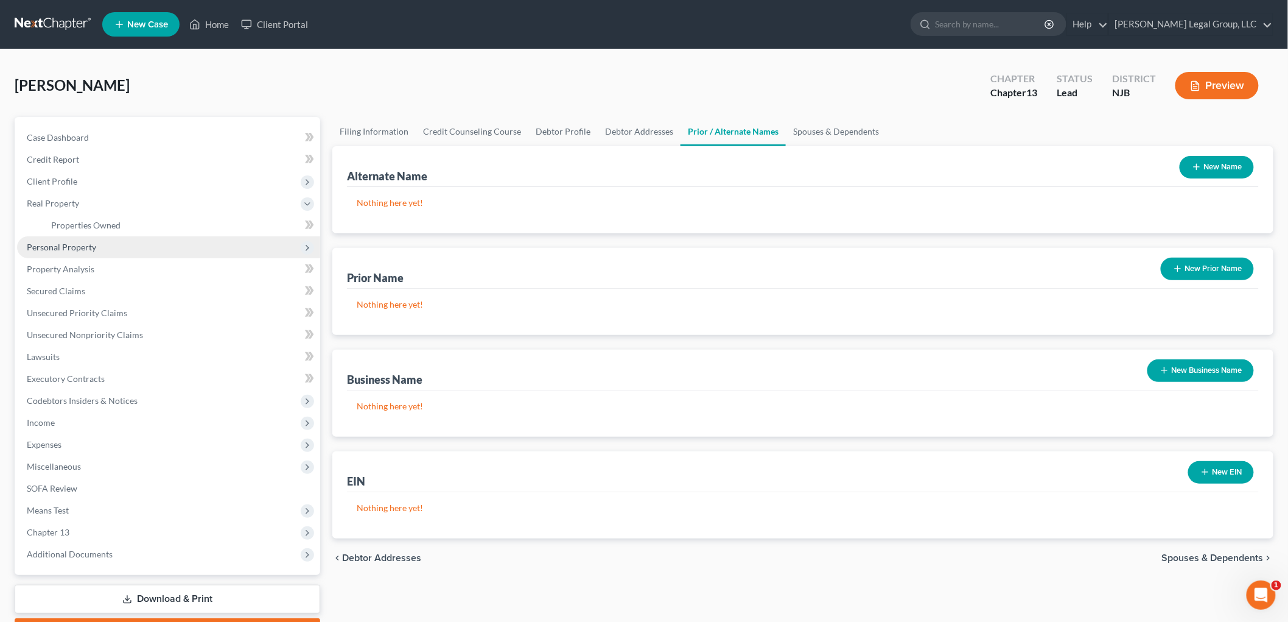
click at [67, 251] on span "Personal Property" at bounding box center [168, 247] width 303 height 22
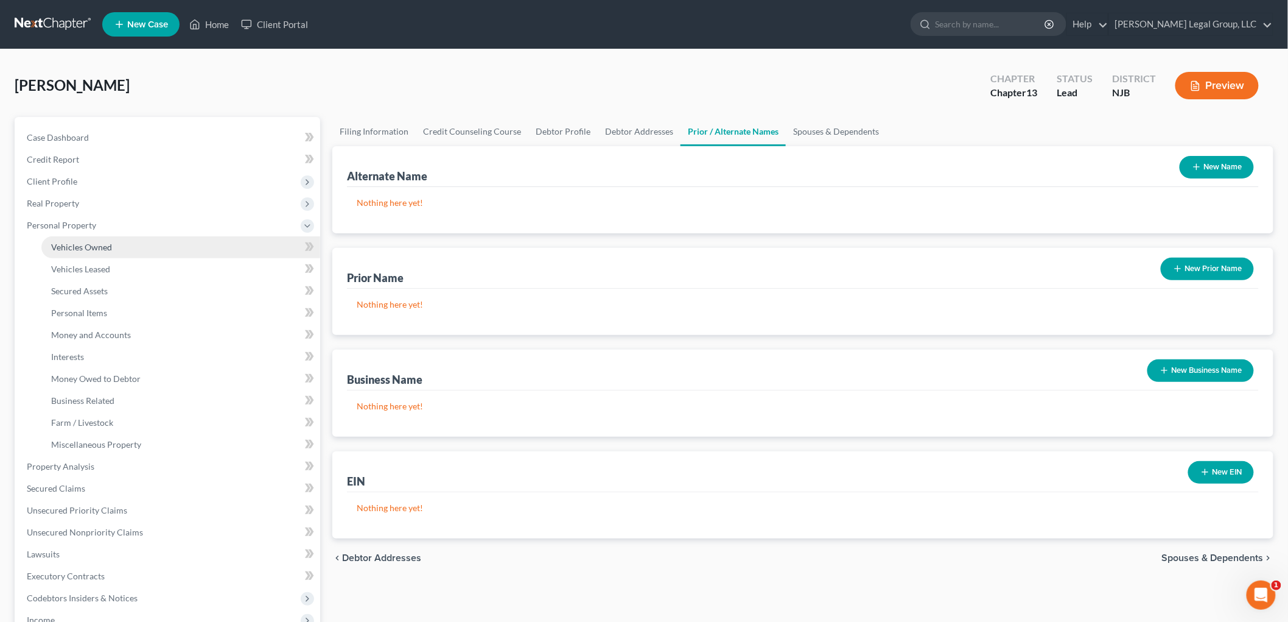
click at [97, 244] on span "Vehicles Owned" at bounding box center [81, 247] width 61 height 10
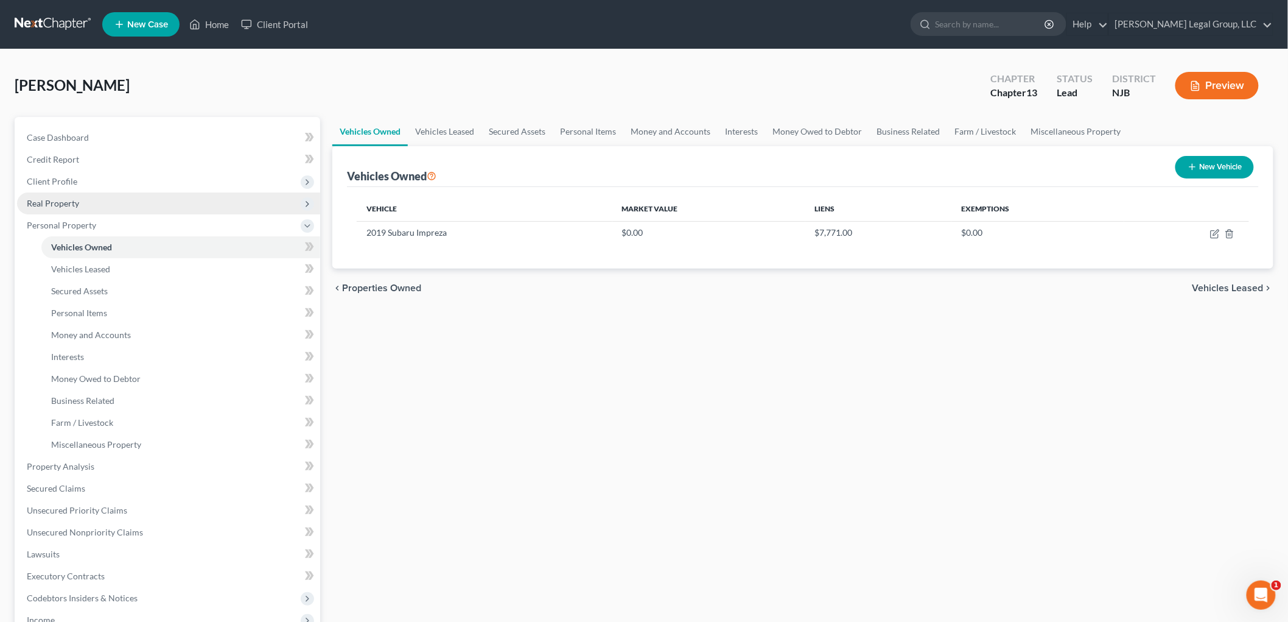
click at [74, 200] on span "Real Property" at bounding box center [53, 203] width 52 height 10
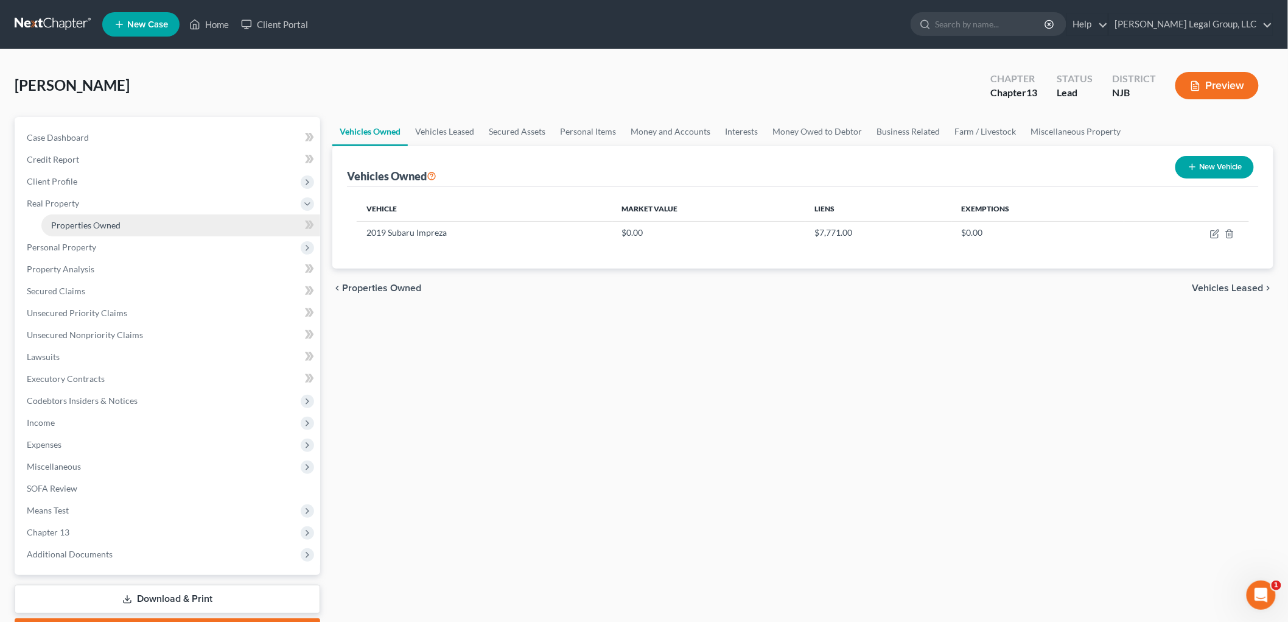
click at [100, 216] on link "Properties Owned" at bounding box center [180, 225] width 279 height 22
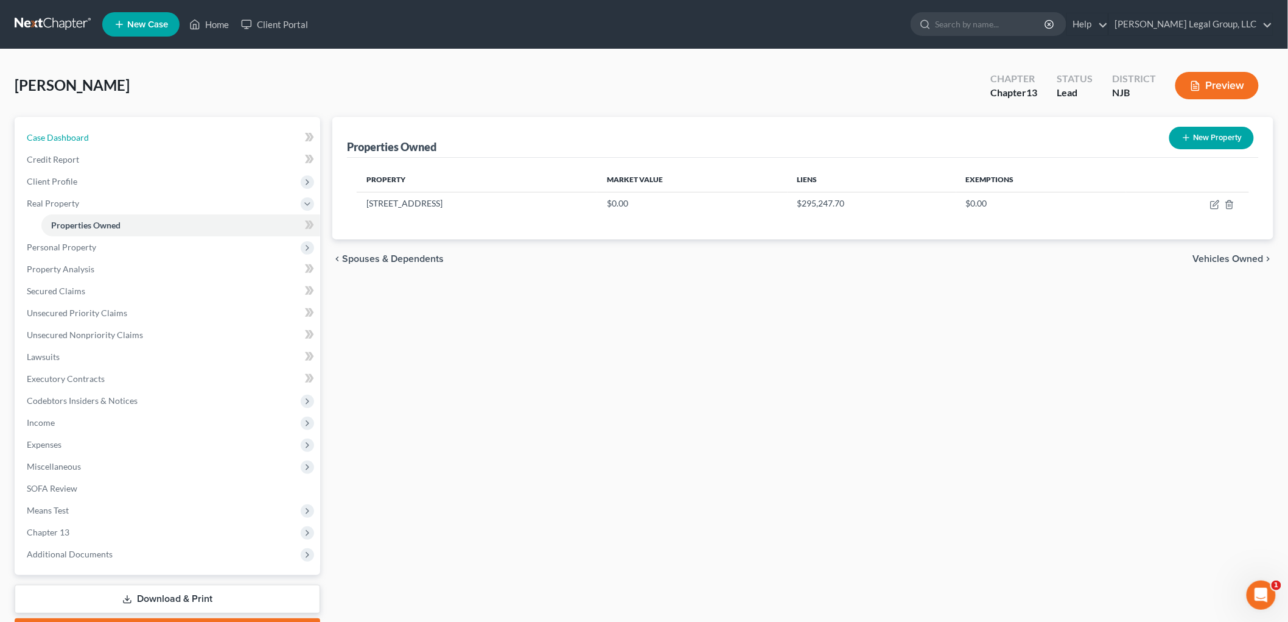
click at [96, 136] on link "Case Dashboard" at bounding box center [168, 138] width 303 height 22
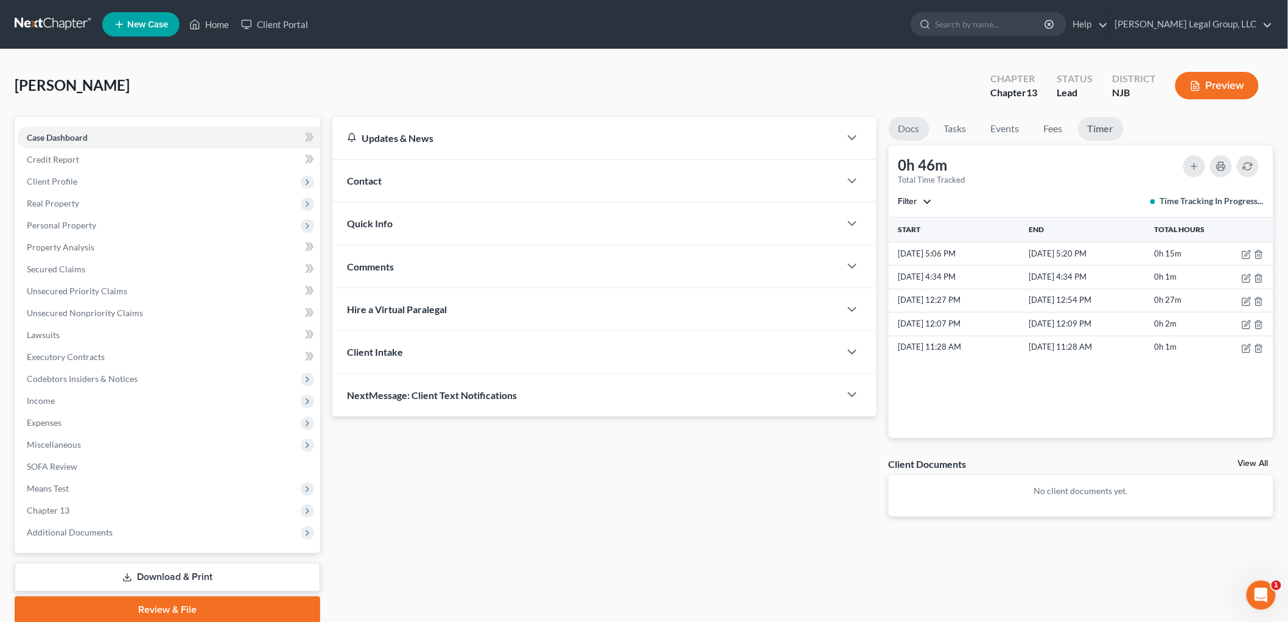
drag, startPoint x: 909, startPoint y: 133, endPoint x: 1055, endPoint y: 362, distance: 271.6
click at [908, 132] on link "Docs" at bounding box center [909, 129] width 41 height 24
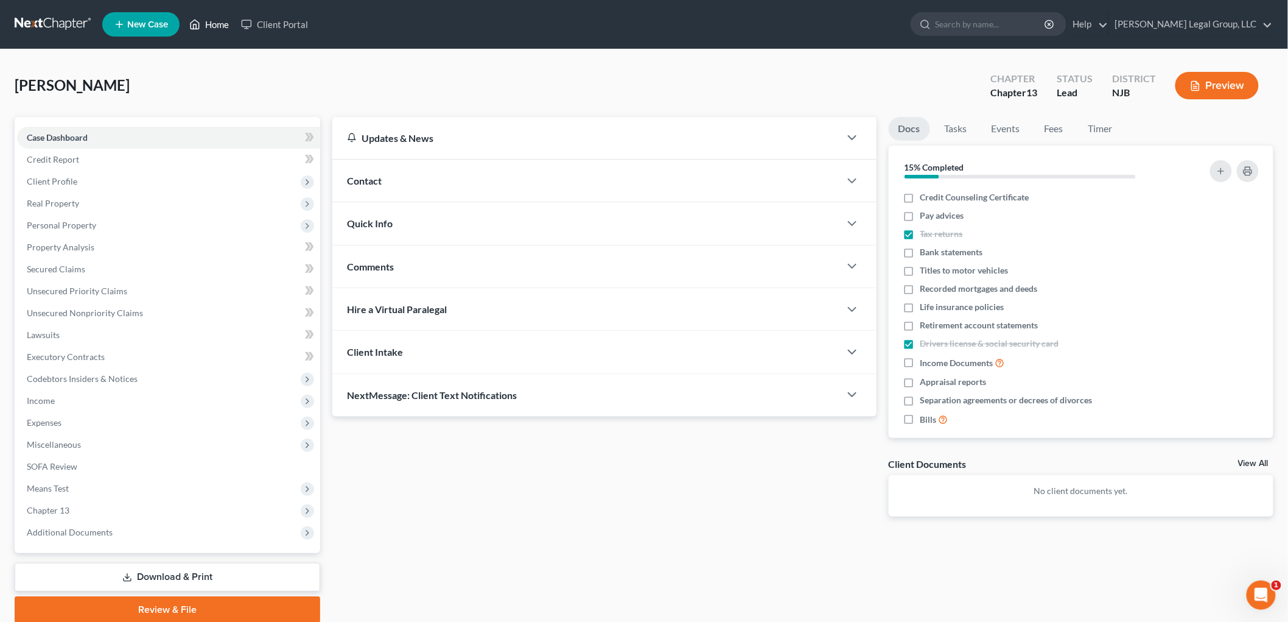
click at [210, 29] on link "Home" at bounding box center [209, 24] width 52 height 22
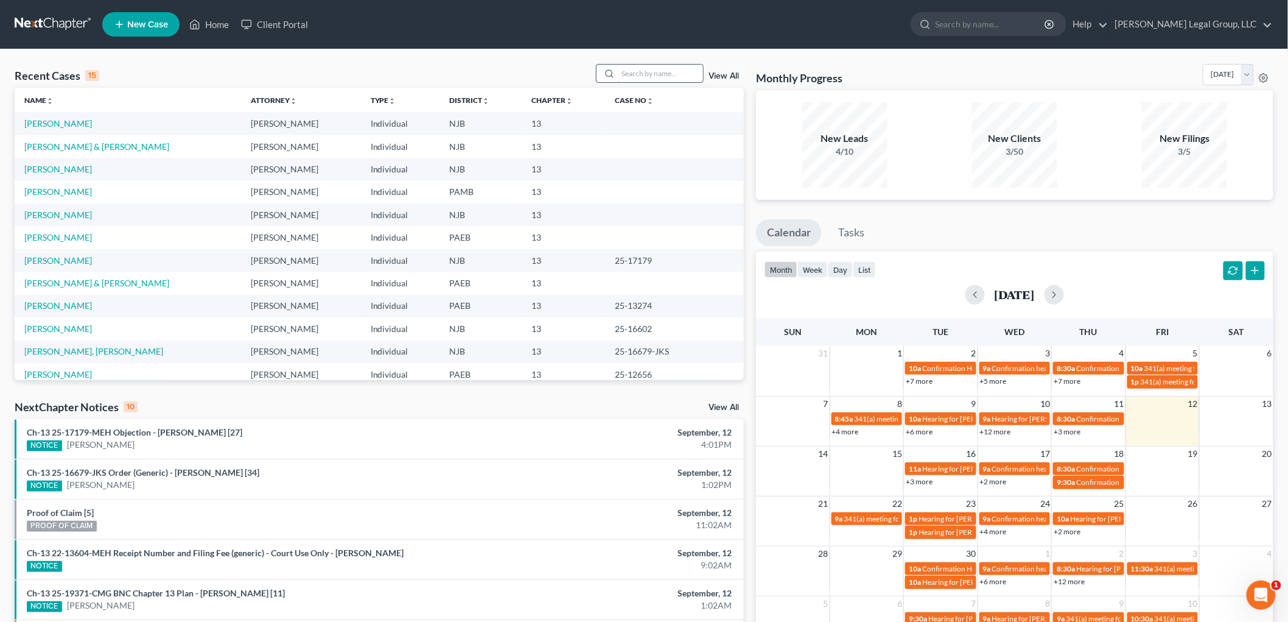
click at [650, 74] on input "search" at bounding box center [660, 74] width 85 height 18
click at [650, 74] on input "[PERSON_NAME]" at bounding box center [660, 74] width 85 height 18
click at [673, 83] on div "Recent Cases 15 [PERSON_NAME] View All" at bounding box center [379, 76] width 729 height 24
click at [661, 75] on input "[PERSON_NAME]" at bounding box center [660, 74] width 85 height 18
click at [656, 74] on input "stephaniewill" at bounding box center [660, 74] width 85 height 18
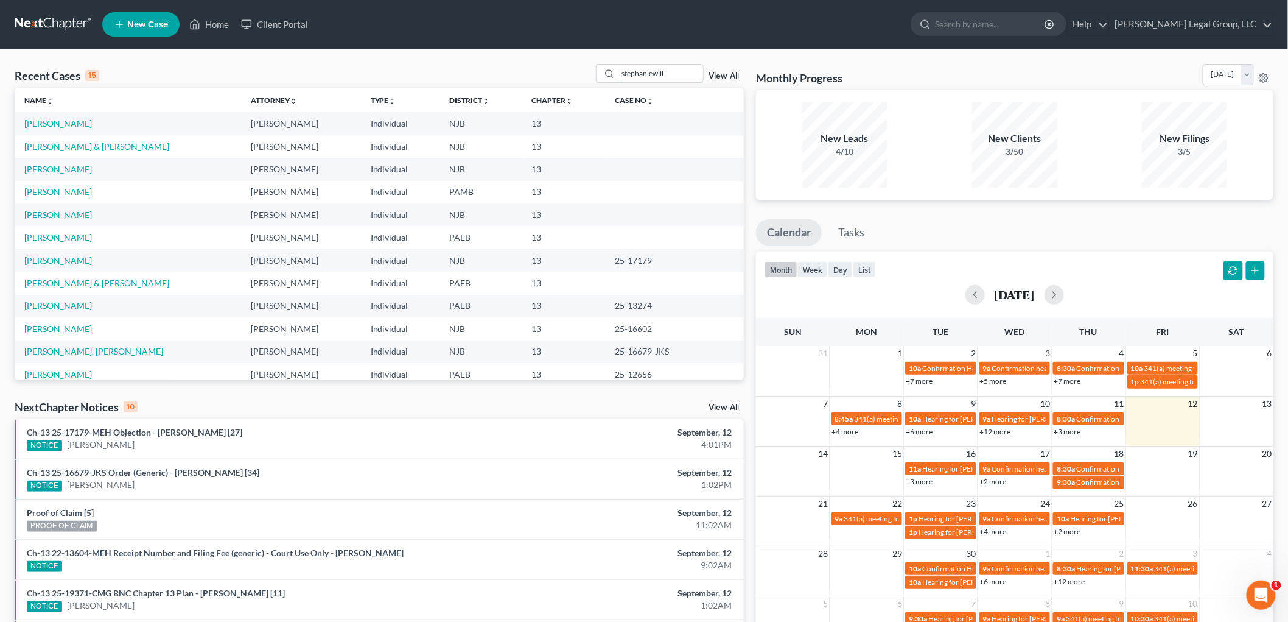
click at [675, 72] on input "stephaniewill" at bounding box center [660, 74] width 85 height 18
type input "stephaniewill"
click at [197, 17] on icon at bounding box center [194, 24] width 11 height 15
click at [209, 27] on link "Home" at bounding box center [209, 24] width 52 height 22
click at [676, 76] on input "search" at bounding box center [660, 74] width 85 height 18
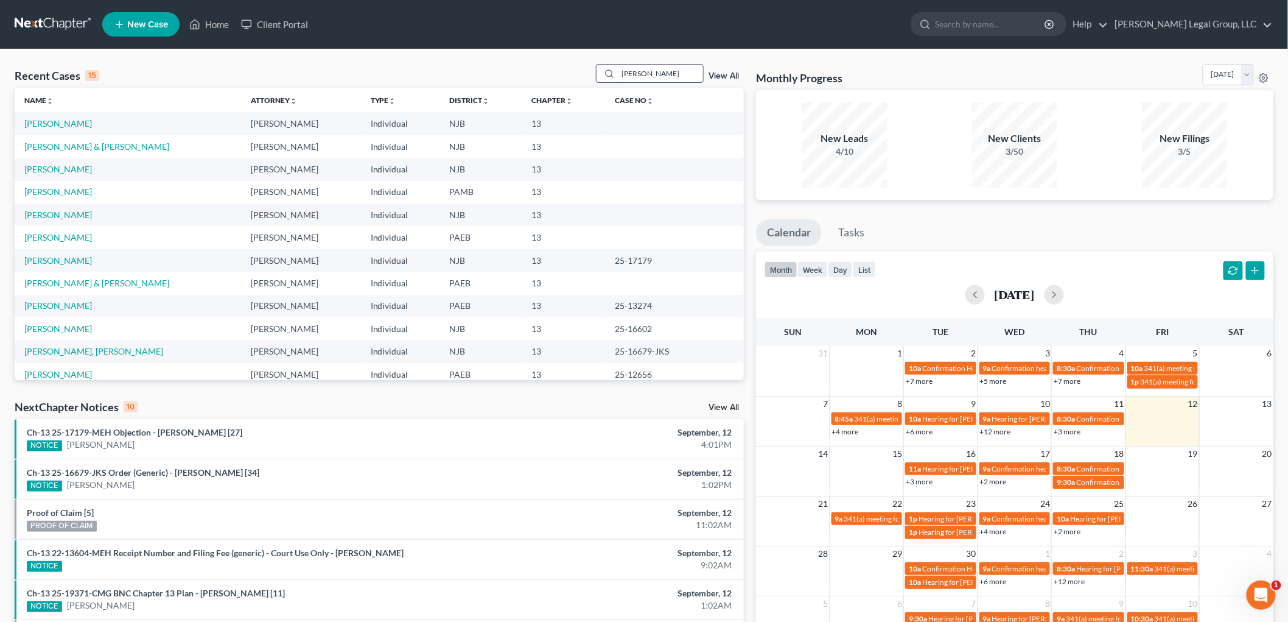
type input "william"
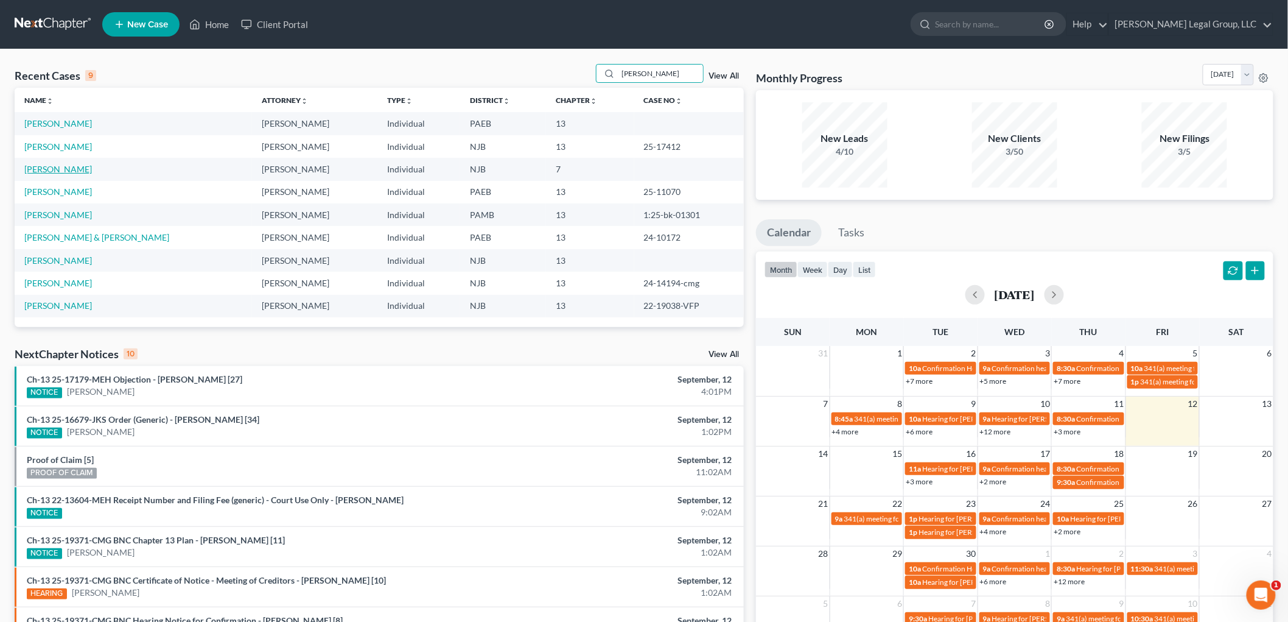
click at [74, 169] on link "Williams, Sara" at bounding box center [58, 169] width 68 height 10
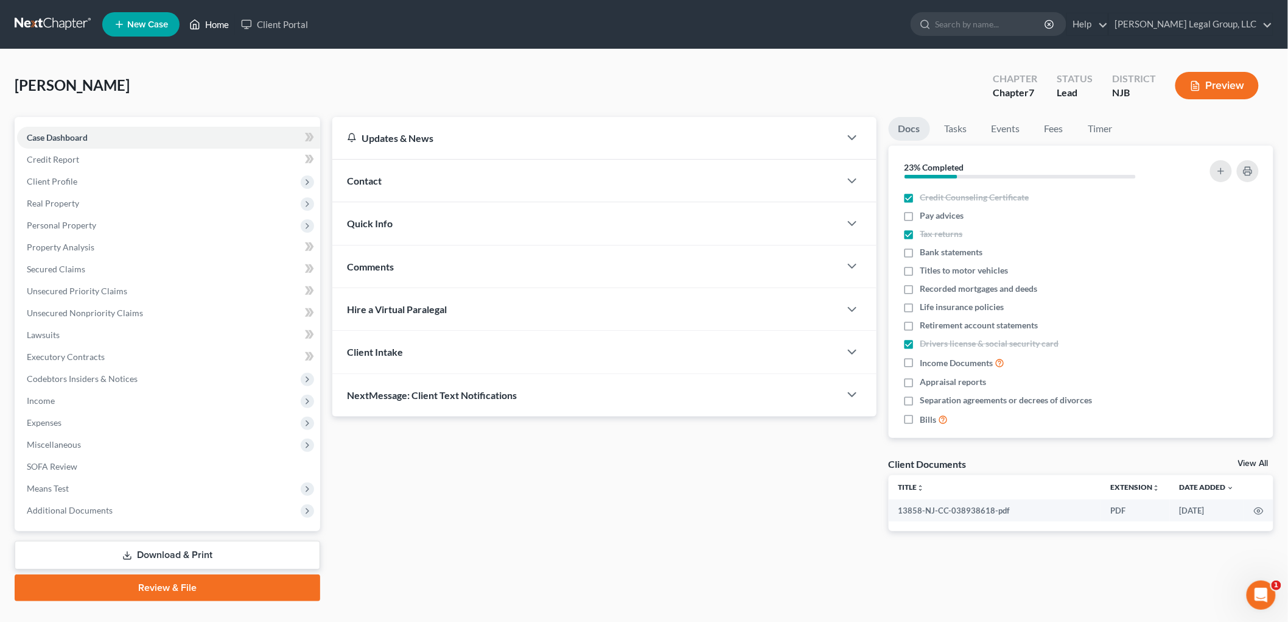
click at [204, 27] on link "Home" at bounding box center [209, 24] width 52 height 22
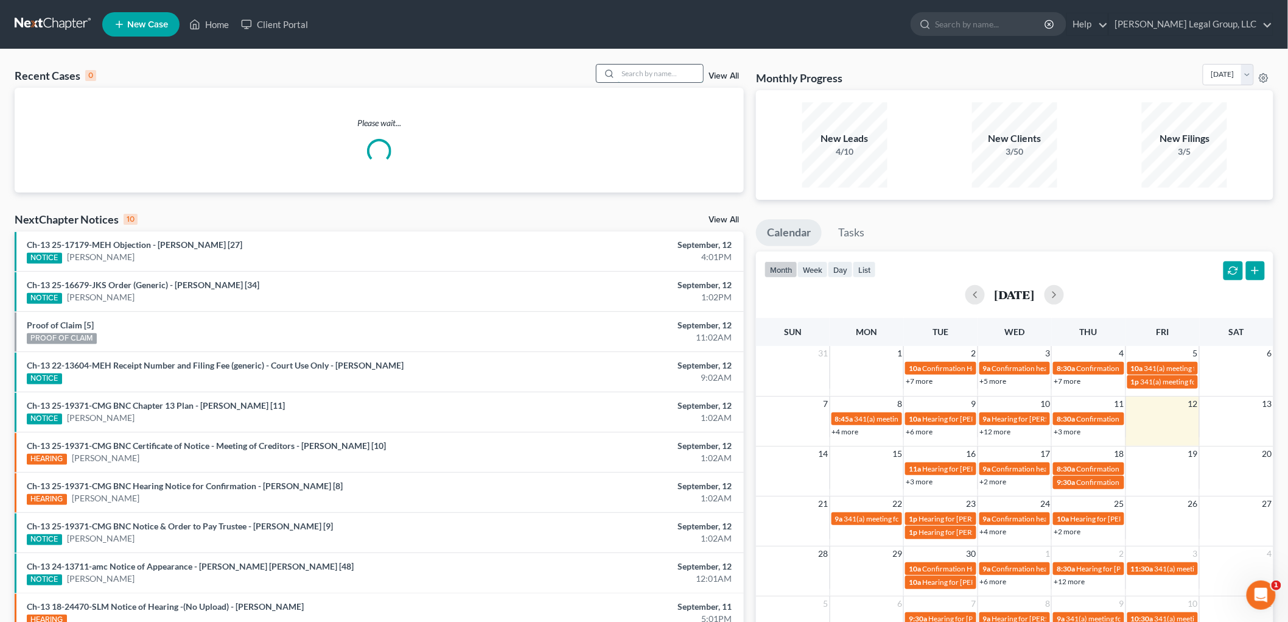
click at [686, 80] on input "search" at bounding box center [660, 74] width 85 height 18
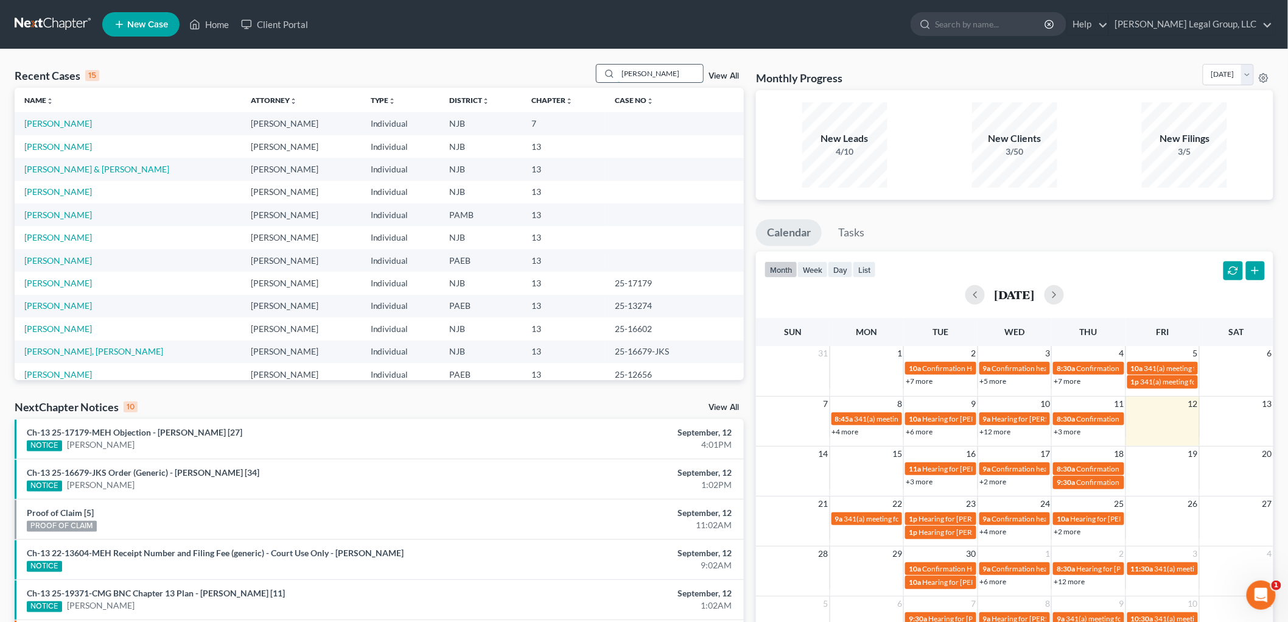
type input "[PERSON_NAME]"
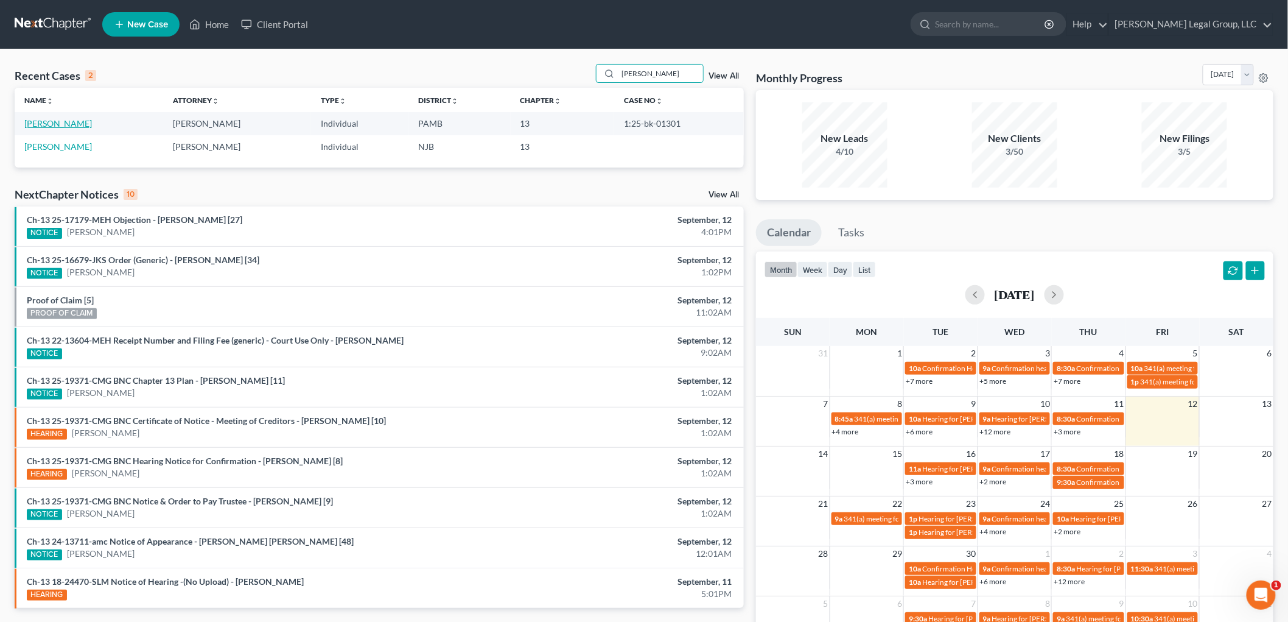
click at [84, 123] on link "Williams, Stephanie" at bounding box center [58, 123] width 68 height 10
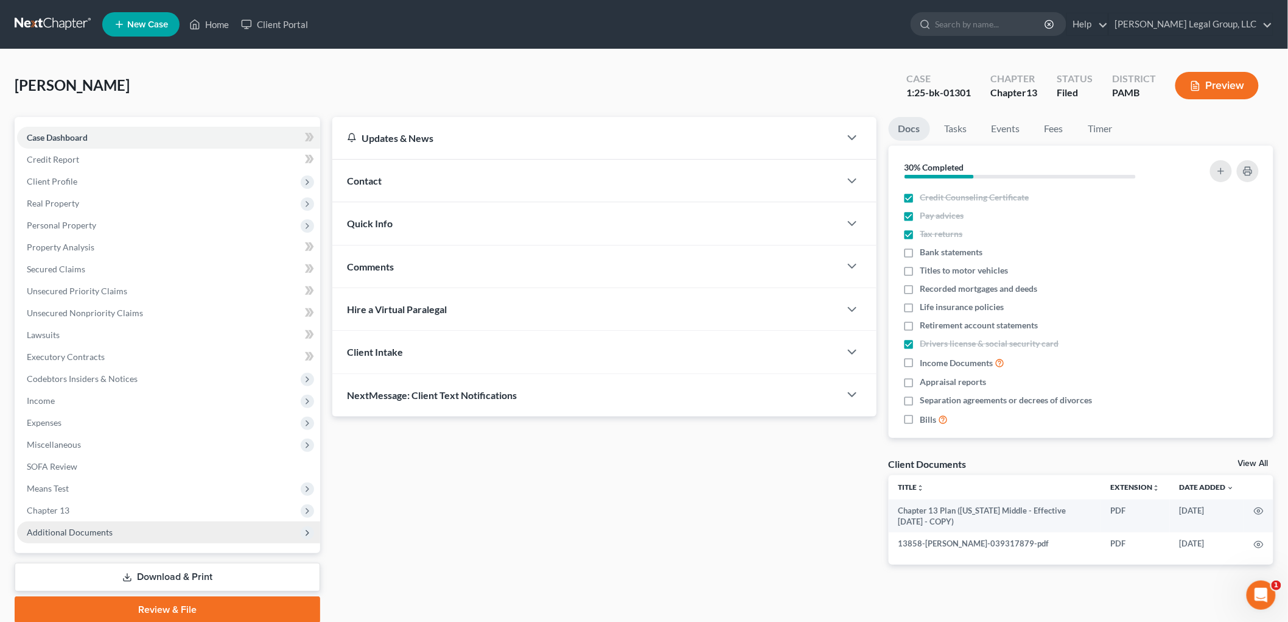
click at [144, 530] on span "Additional Documents" at bounding box center [168, 532] width 303 height 22
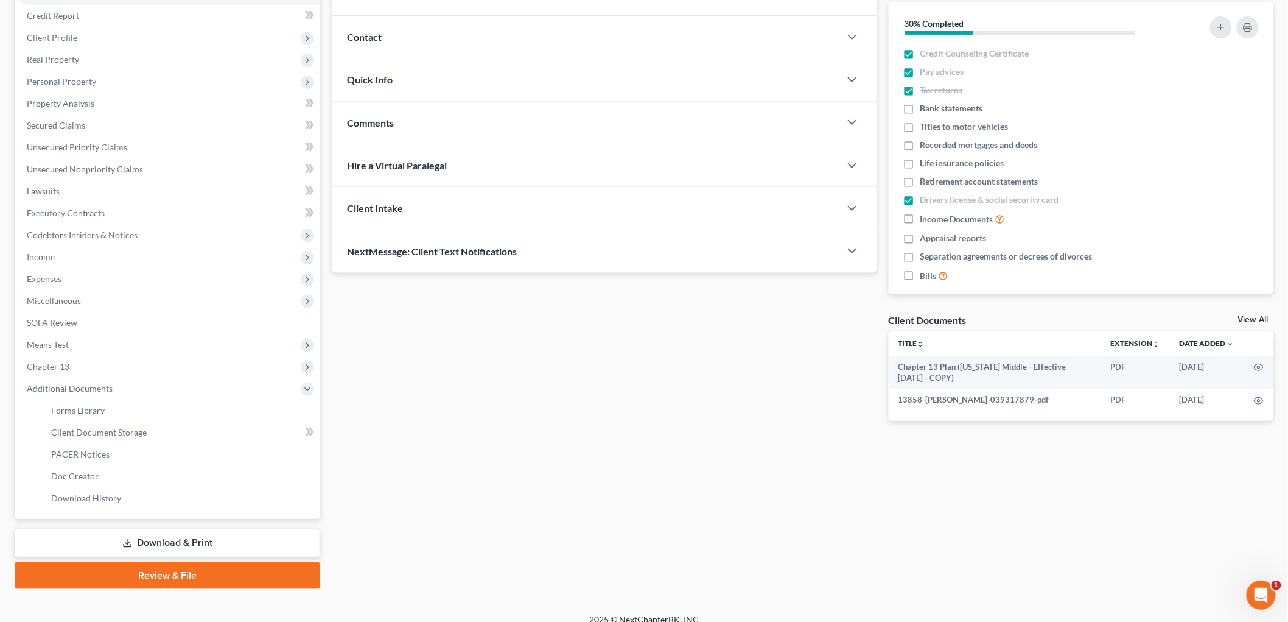
scroll to position [155, 0]
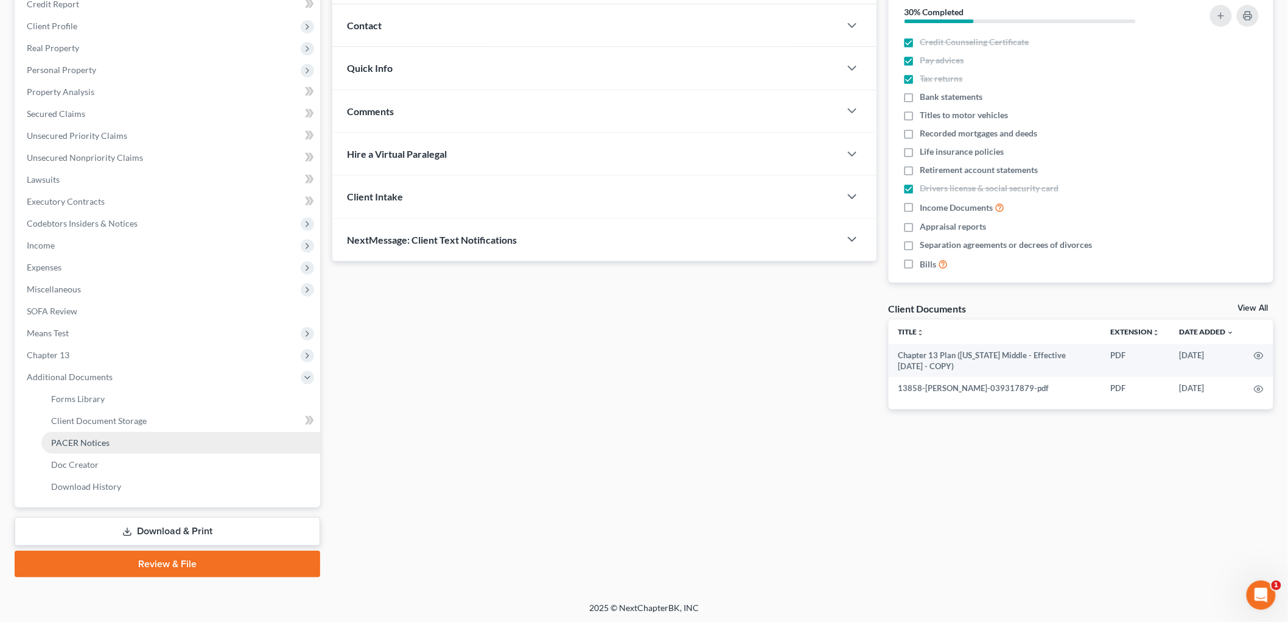
click at [128, 438] on link "PACER Notices" at bounding box center [180, 443] width 279 height 22
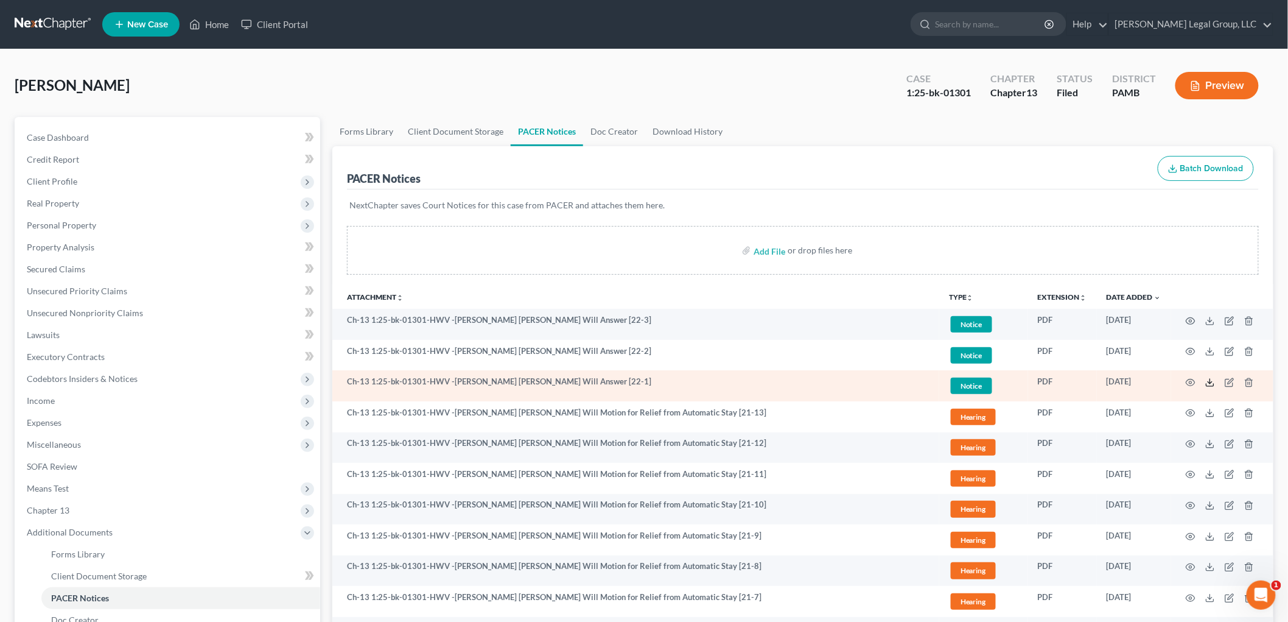
click at [1207, 385] on icon at bounding box center [1210, 385] width 7 height 2
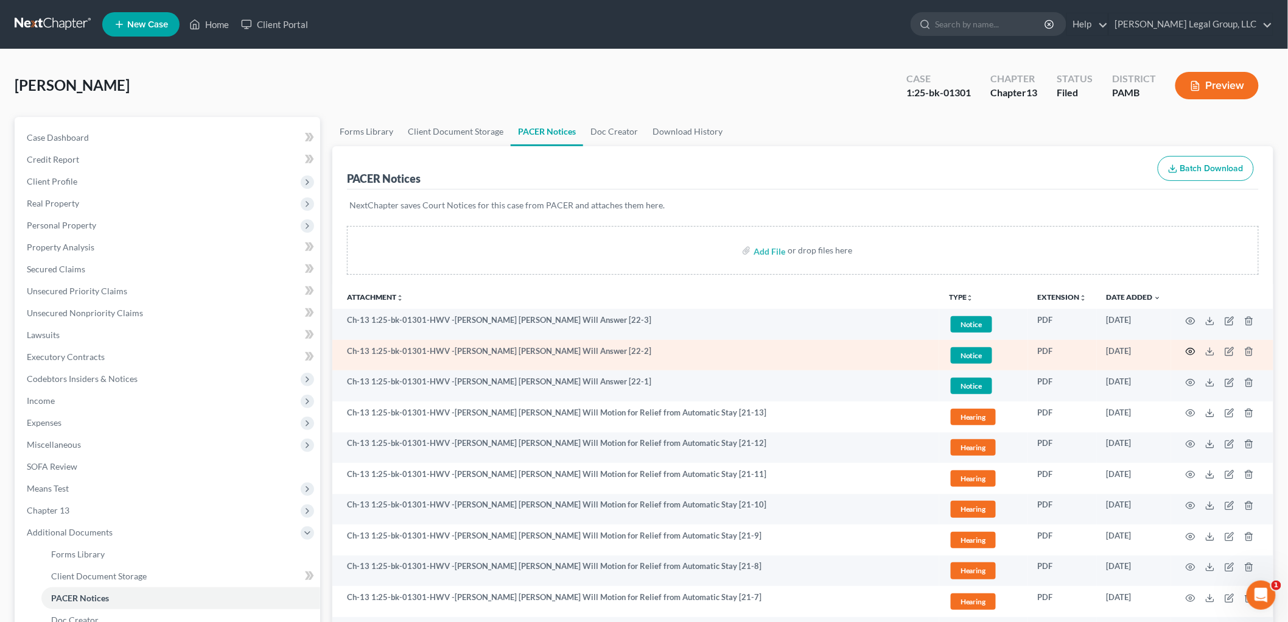
click at [1192, 353] on icon "button" at bounding box center [1191, 351] width 10 height 10
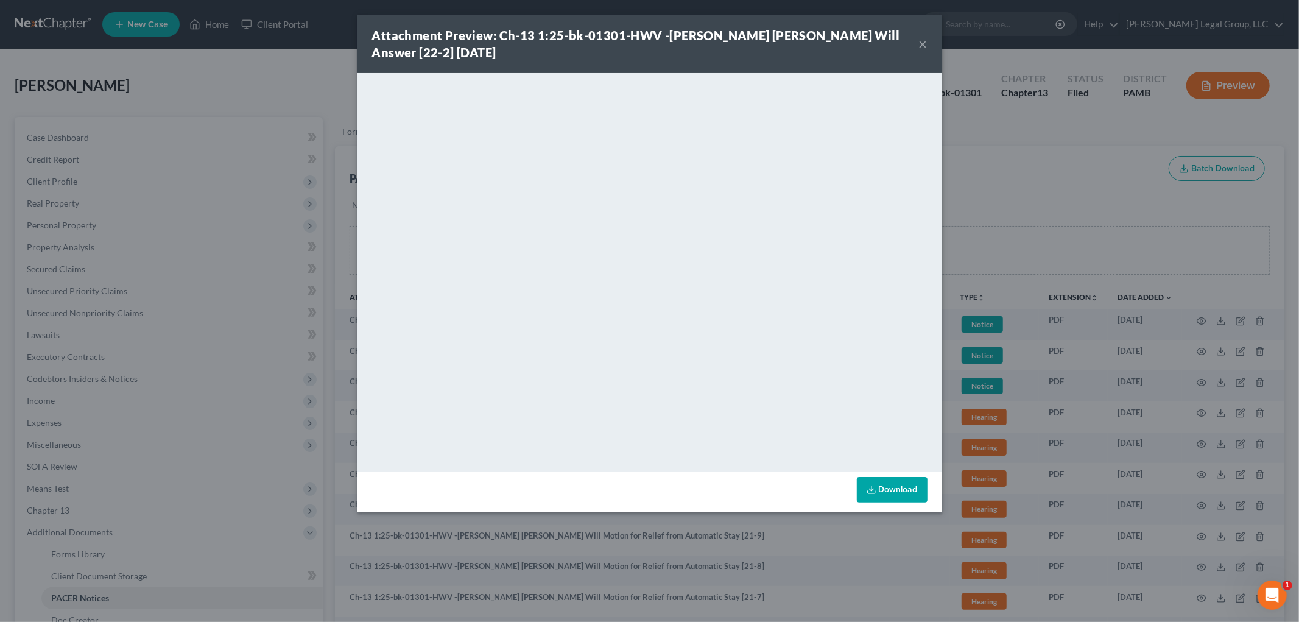
drag, startPoint x: 922, startPoint y: 41, endPoint x: 927, endPoint y: 72, distance: 30.8
click at [922, 41] on button "×" at bounding box center [923, 44] width 9 height 15
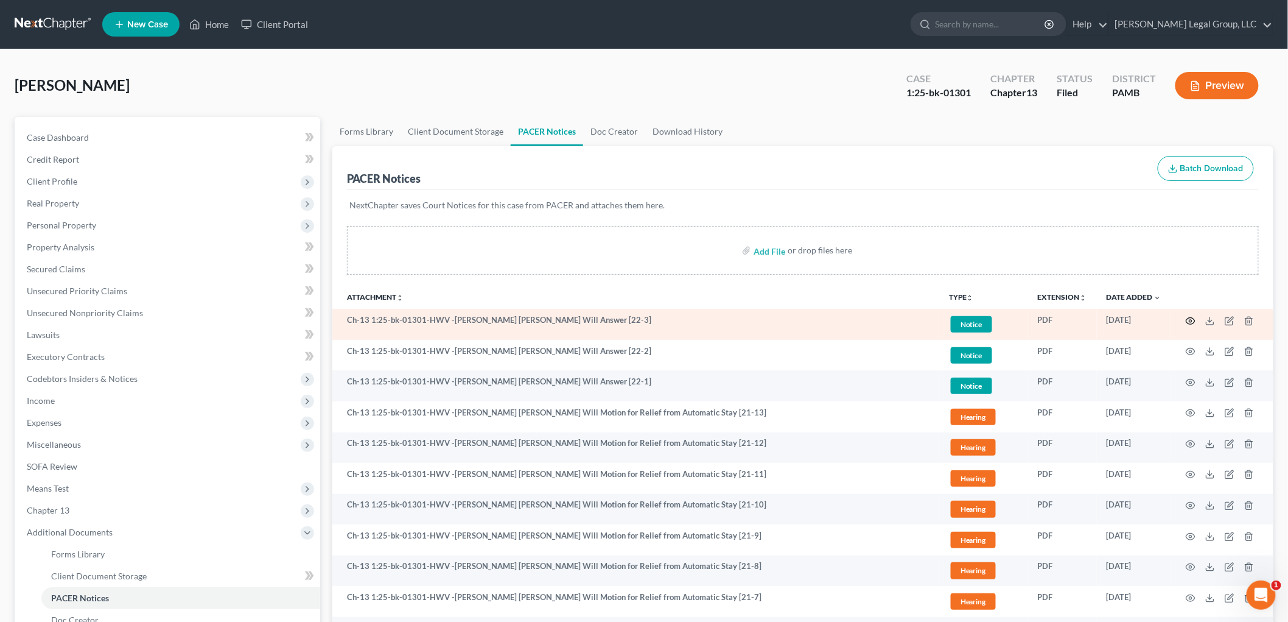
click at [1188, 321] on icon "button" at bounding box center [1191, 321] width 10 height 10
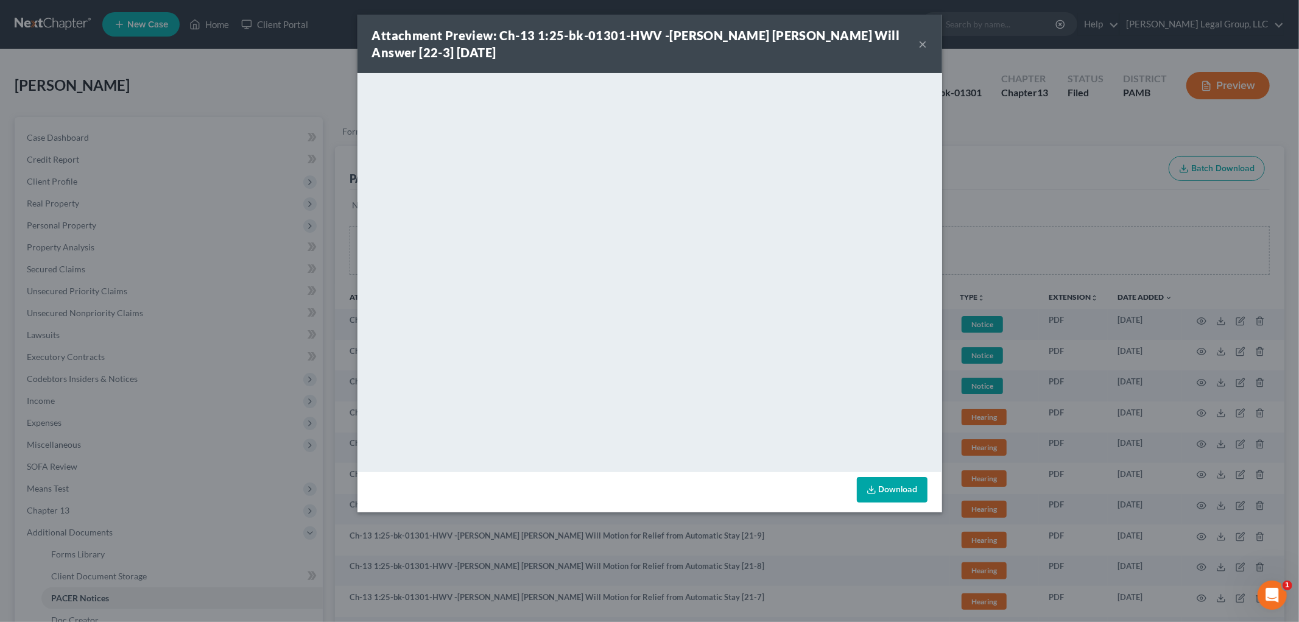
click at [921, 44] on button "×" at bounding box center [923, 44] width 9 height 15
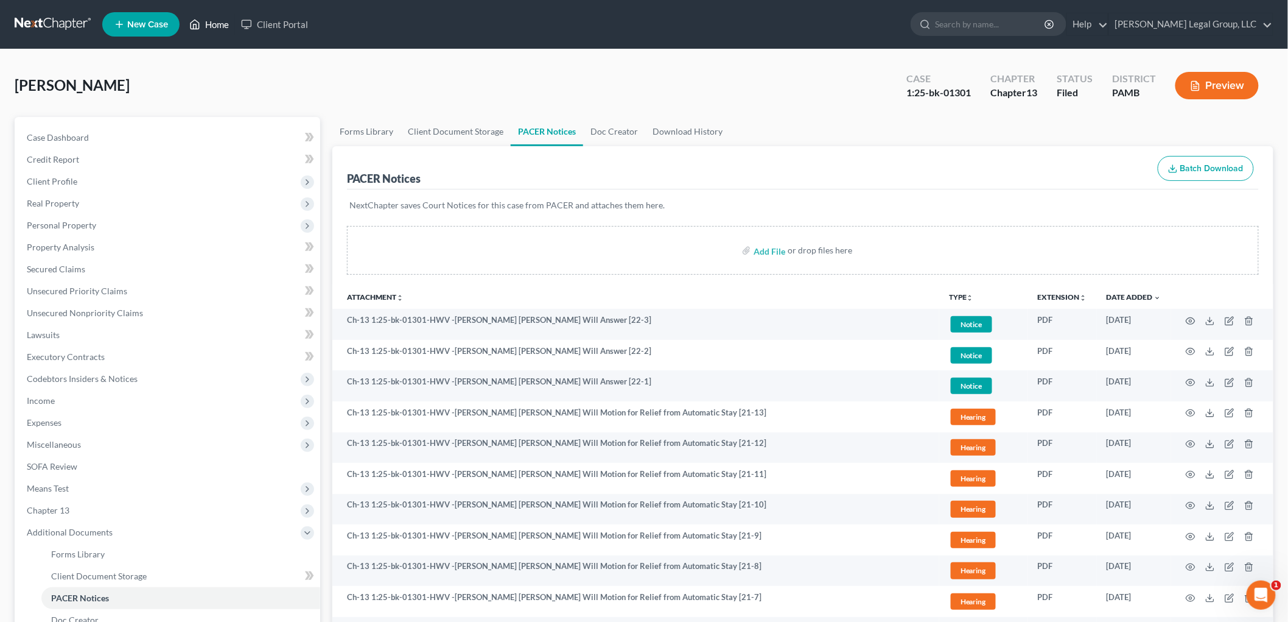
click at [222, 21] on link "Home" at bounding box center [209, 24] width 52 height 22
